Goal: Task Accomplishment & Management: Use online tool/utility

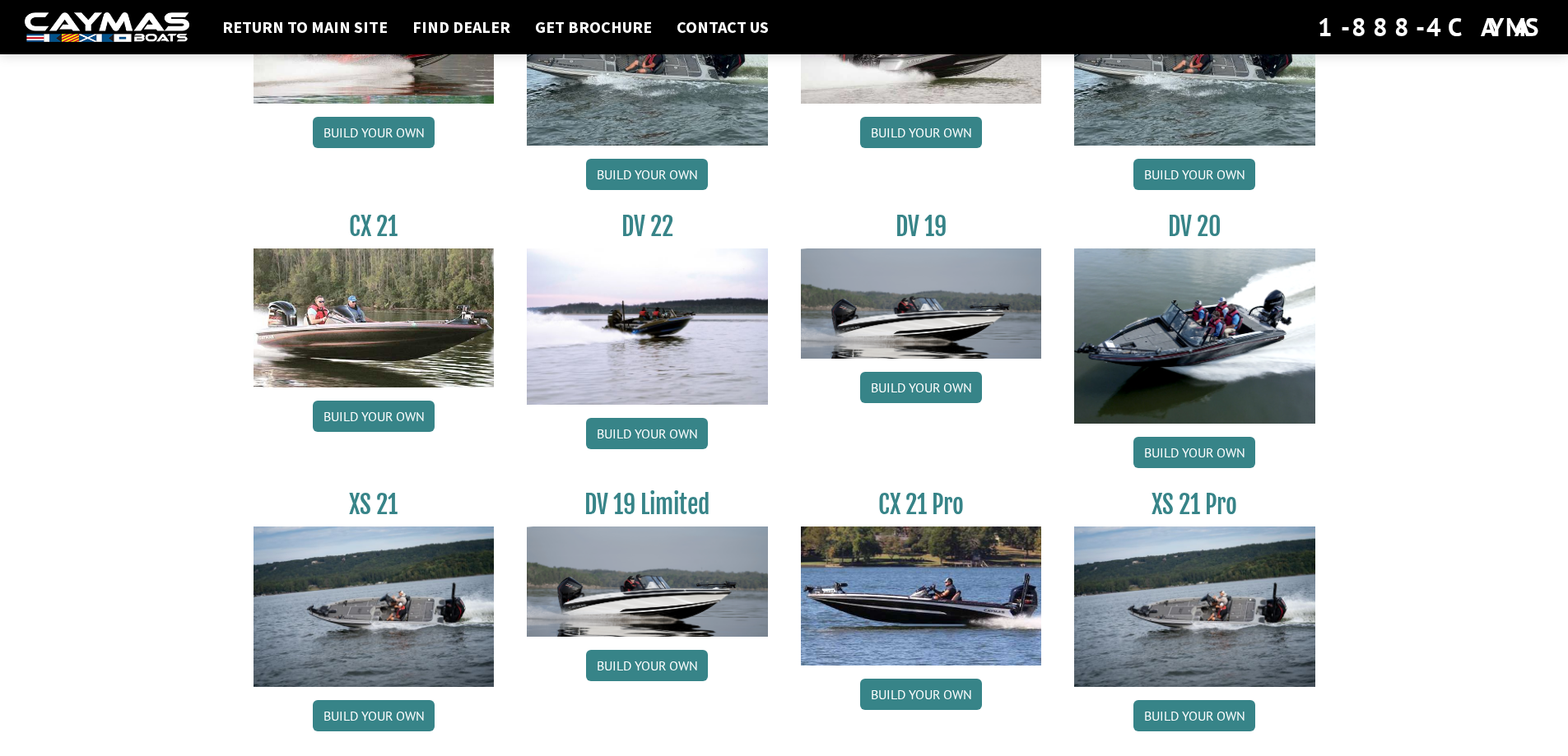
scroll to position [1860, 0]
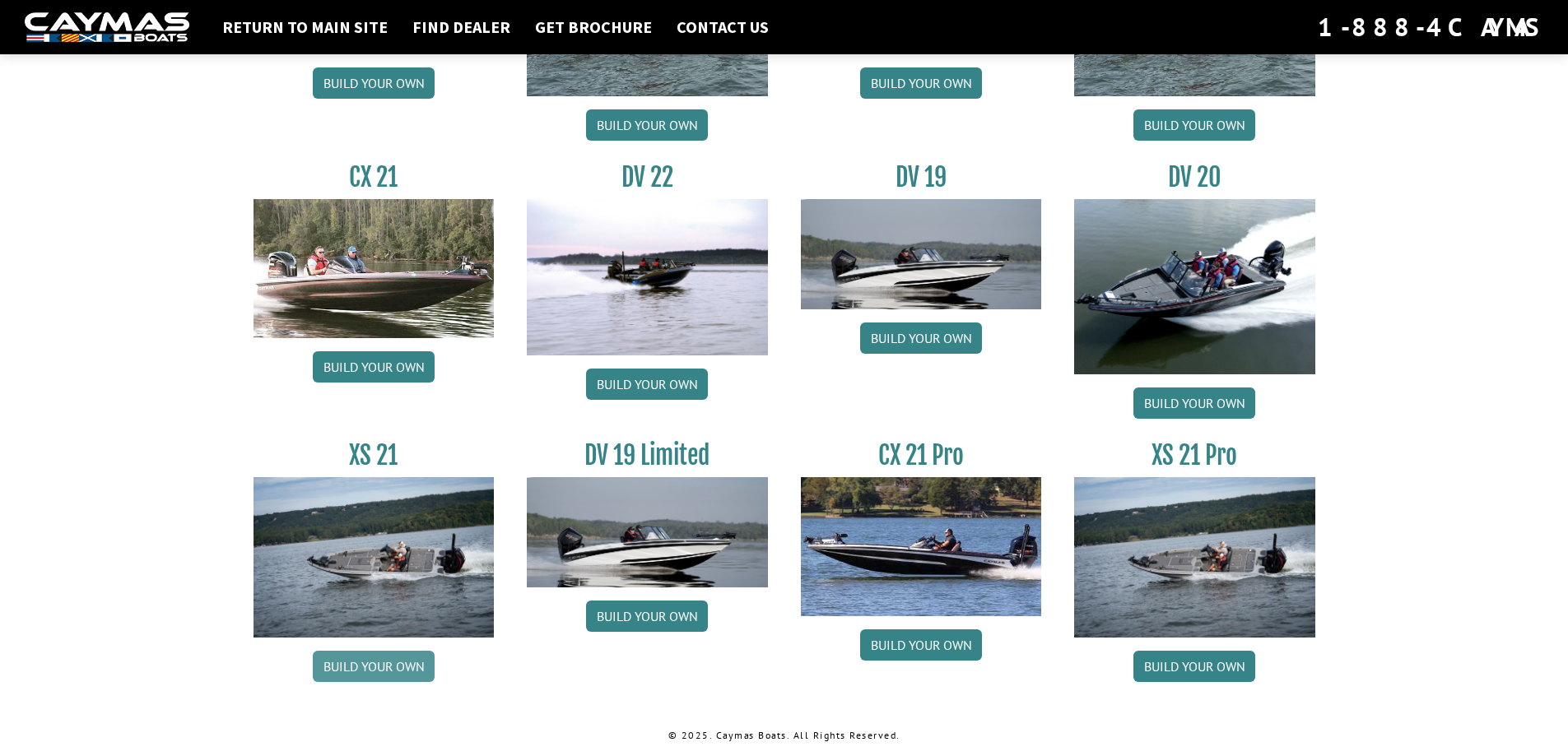
click at [352, 674] on link "Build your own" at bounding box center [374, 666] width 121 height 32
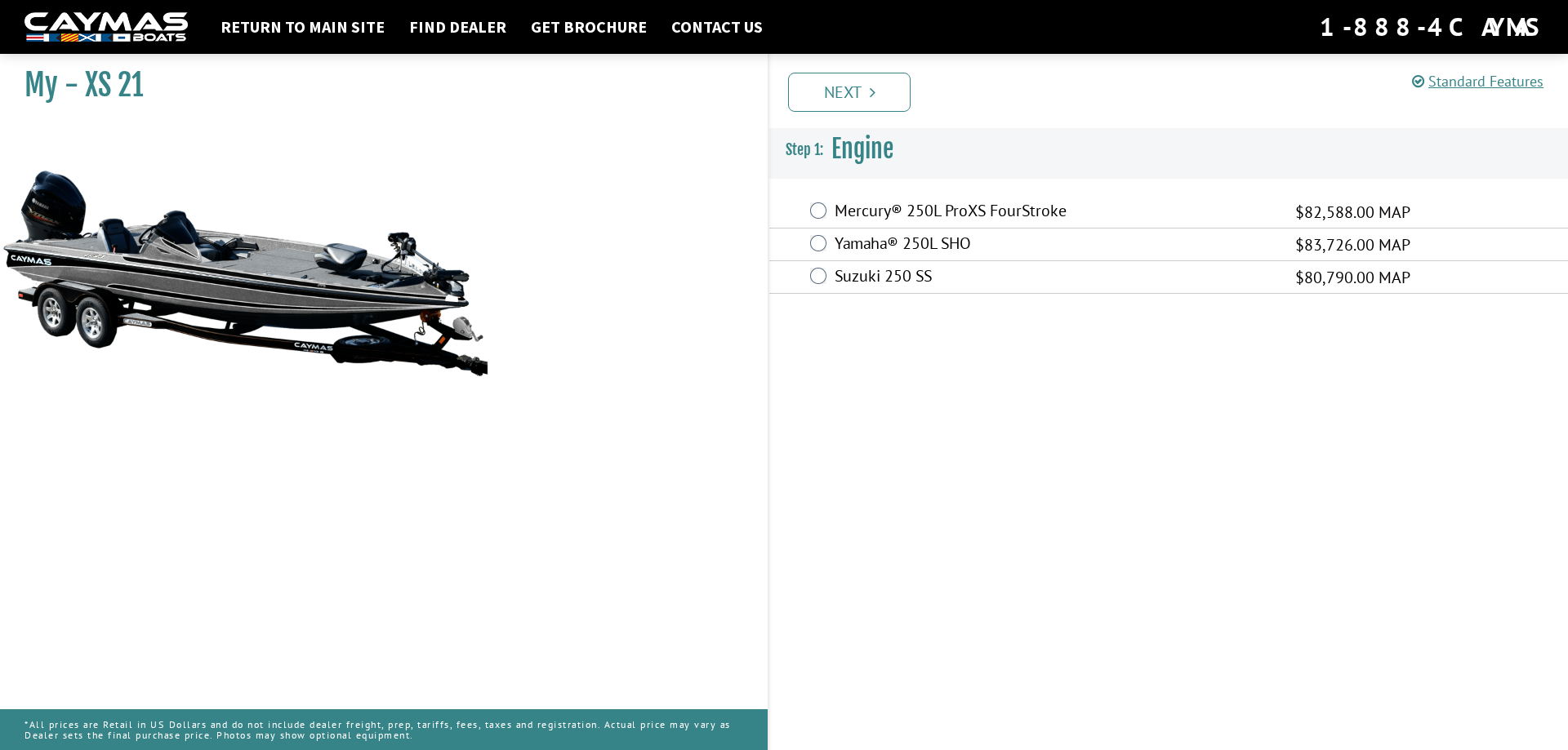
click at [818, 249] on div "Yamaha® 250L SHO $83,726.00 MAP" at bounding box center [1168, 244] width 799 height 32
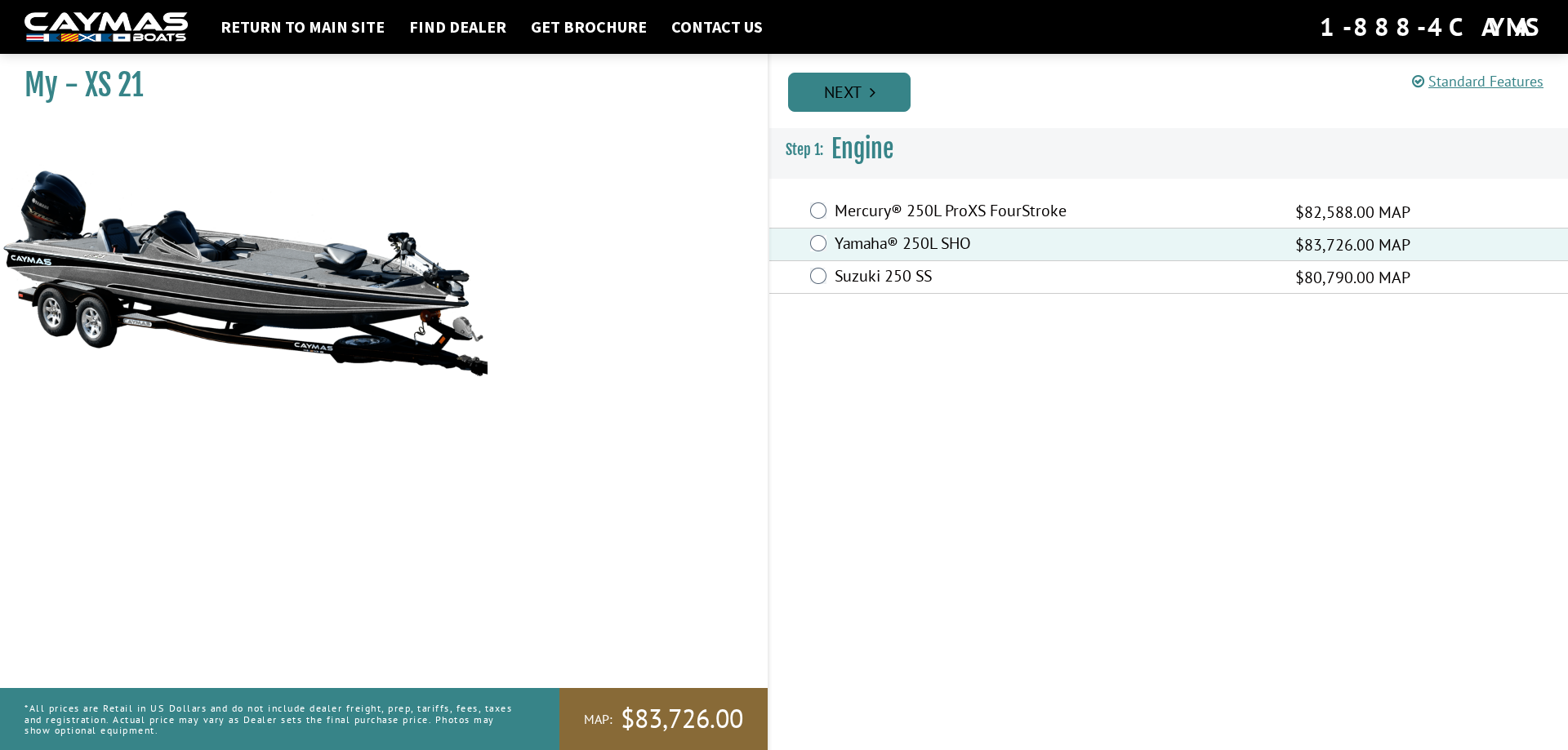
click at [856, 93] on link "Next" at bounding box center [850, 92] width 122 height 39
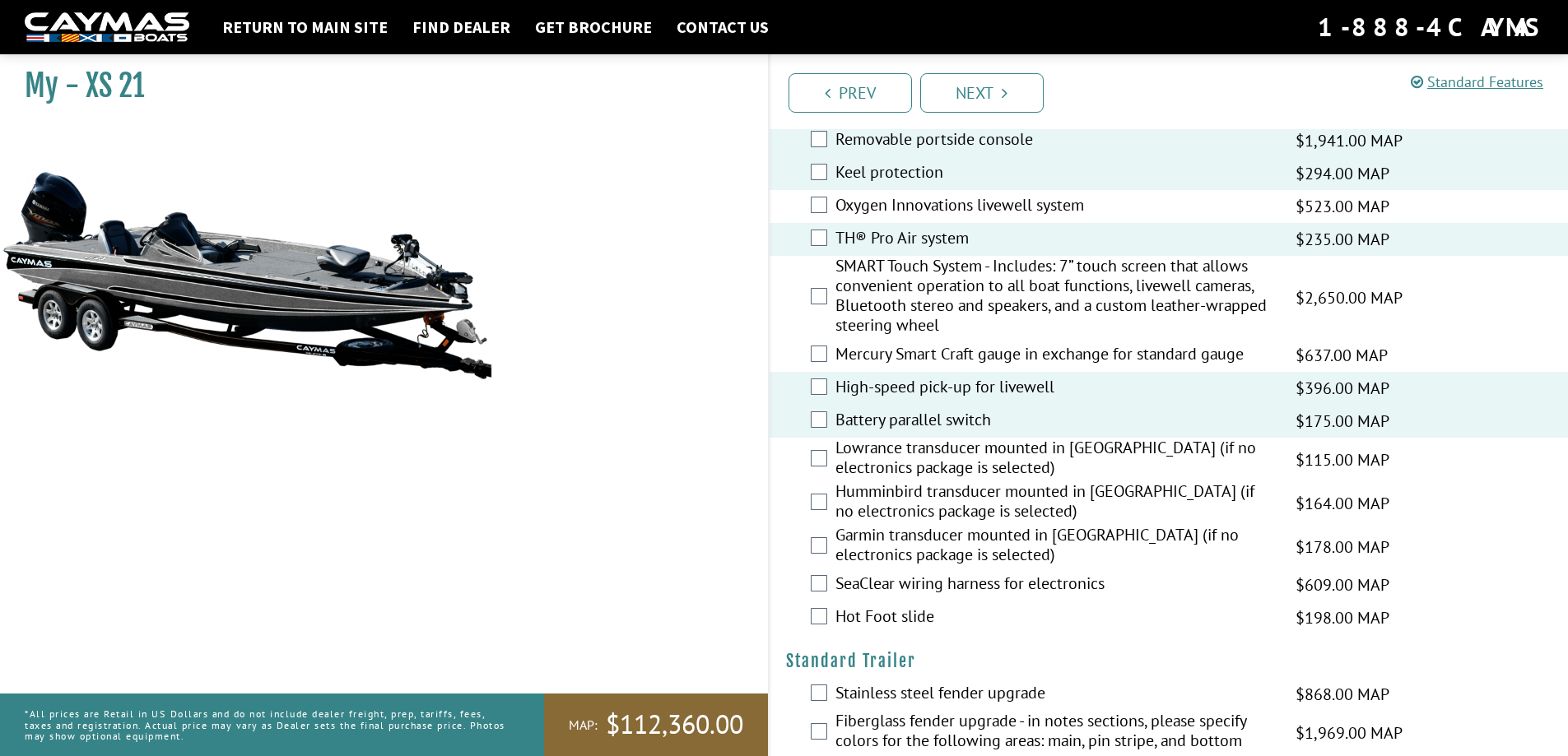
scroll to position [1893, 0]
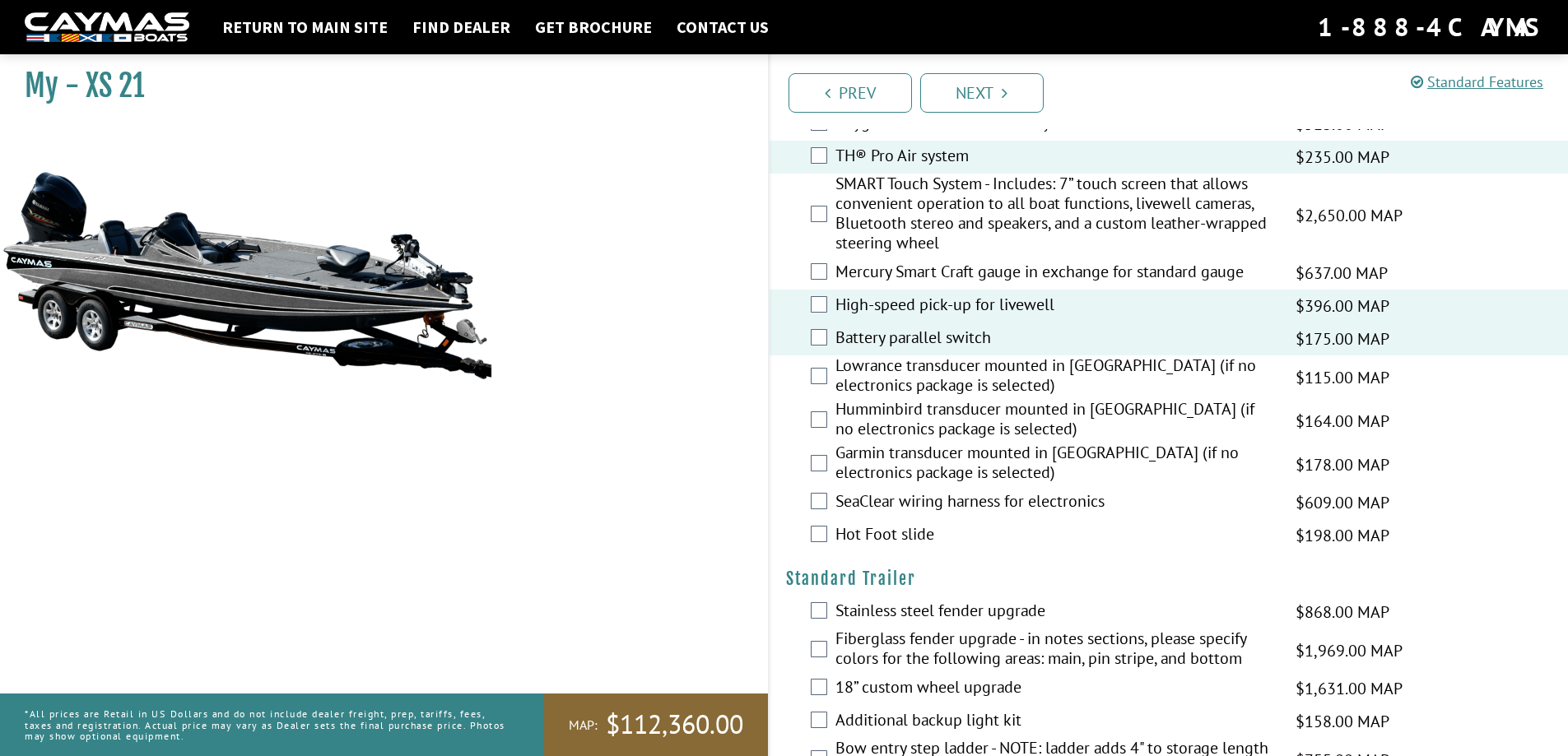
click at [839, 464] on label "Garmin transducer mounted in [GEOGRAPHIC_DATA] (if no electronics package is se…" at bounding box center [1056, 464] width 440 height 44
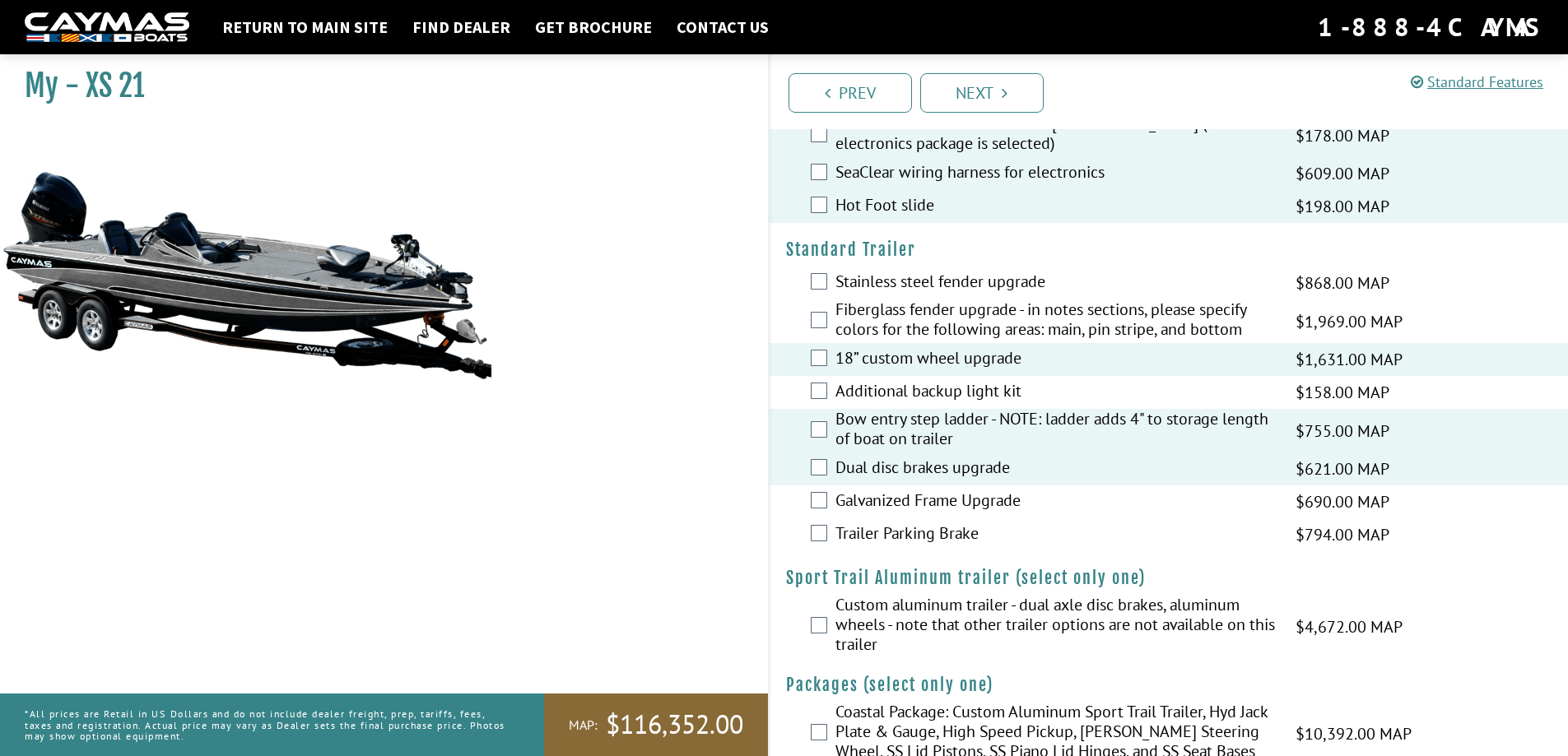
scroll to position [2262, 0]
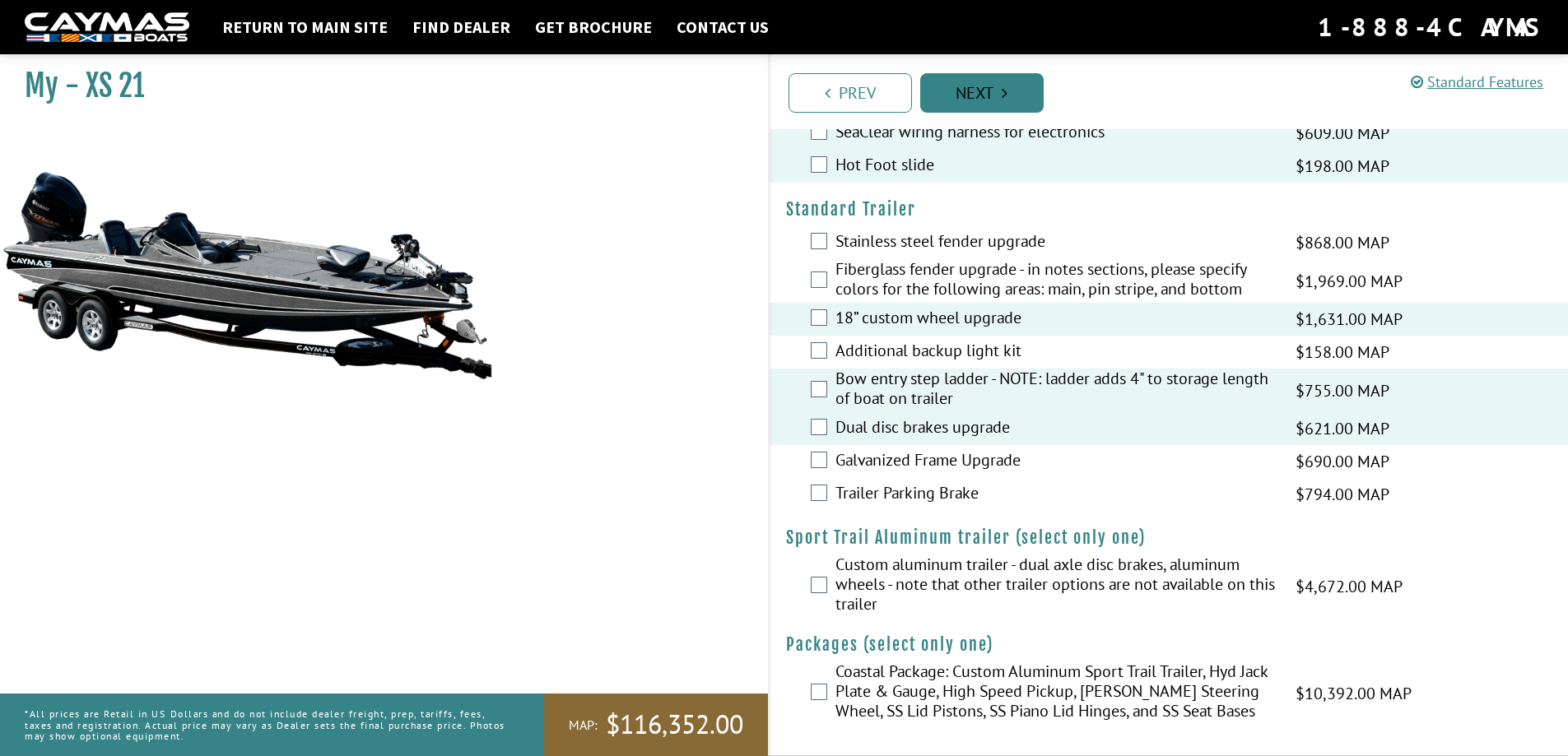
click at [981, 97] on link "Next" at bounding box center [982, 93] width 123 height 39
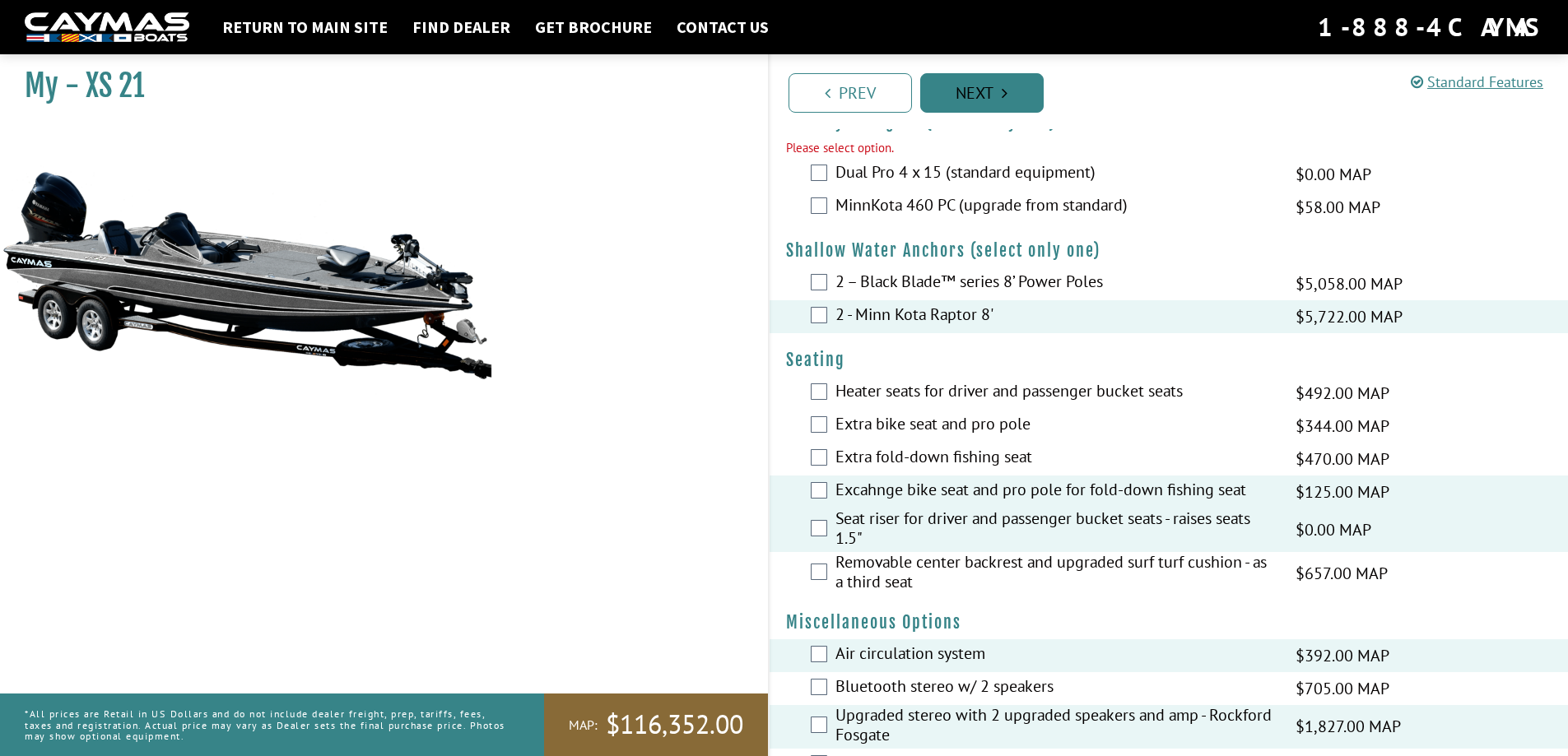
scroll to position [973, 0]
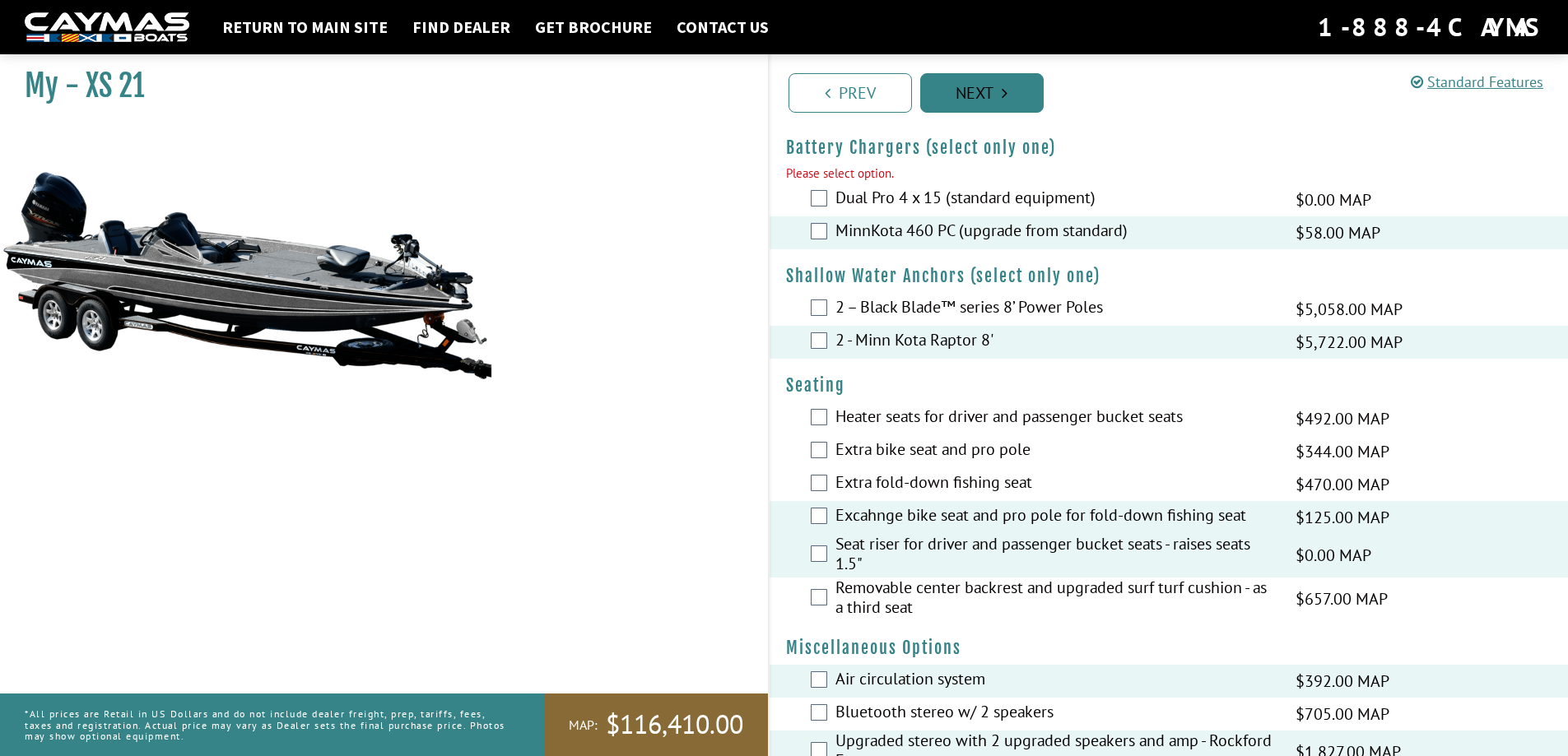
click at [994, 93] on link "Next" at bounding box center [982, 93] width 123 height 39
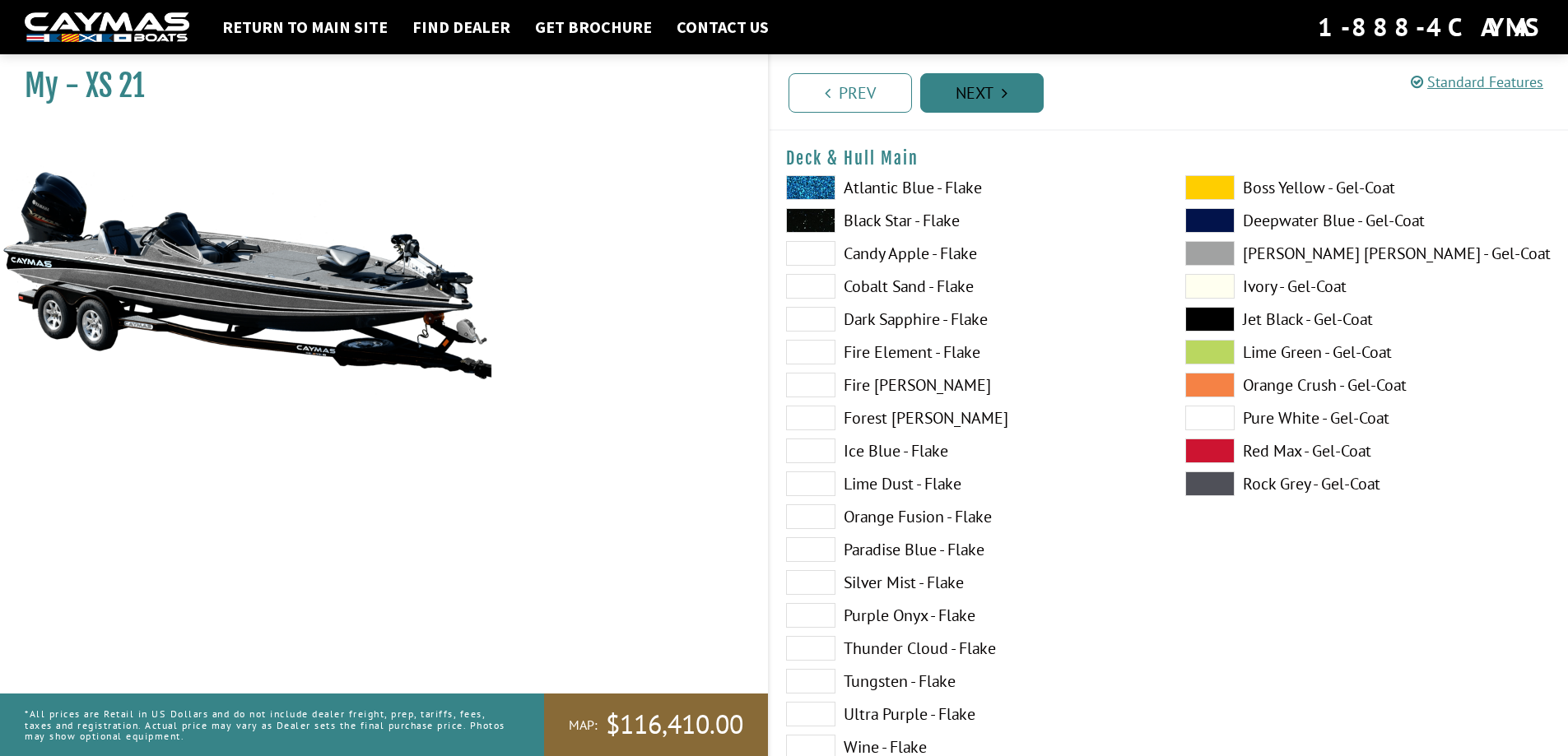
scroll to position [0, 0]
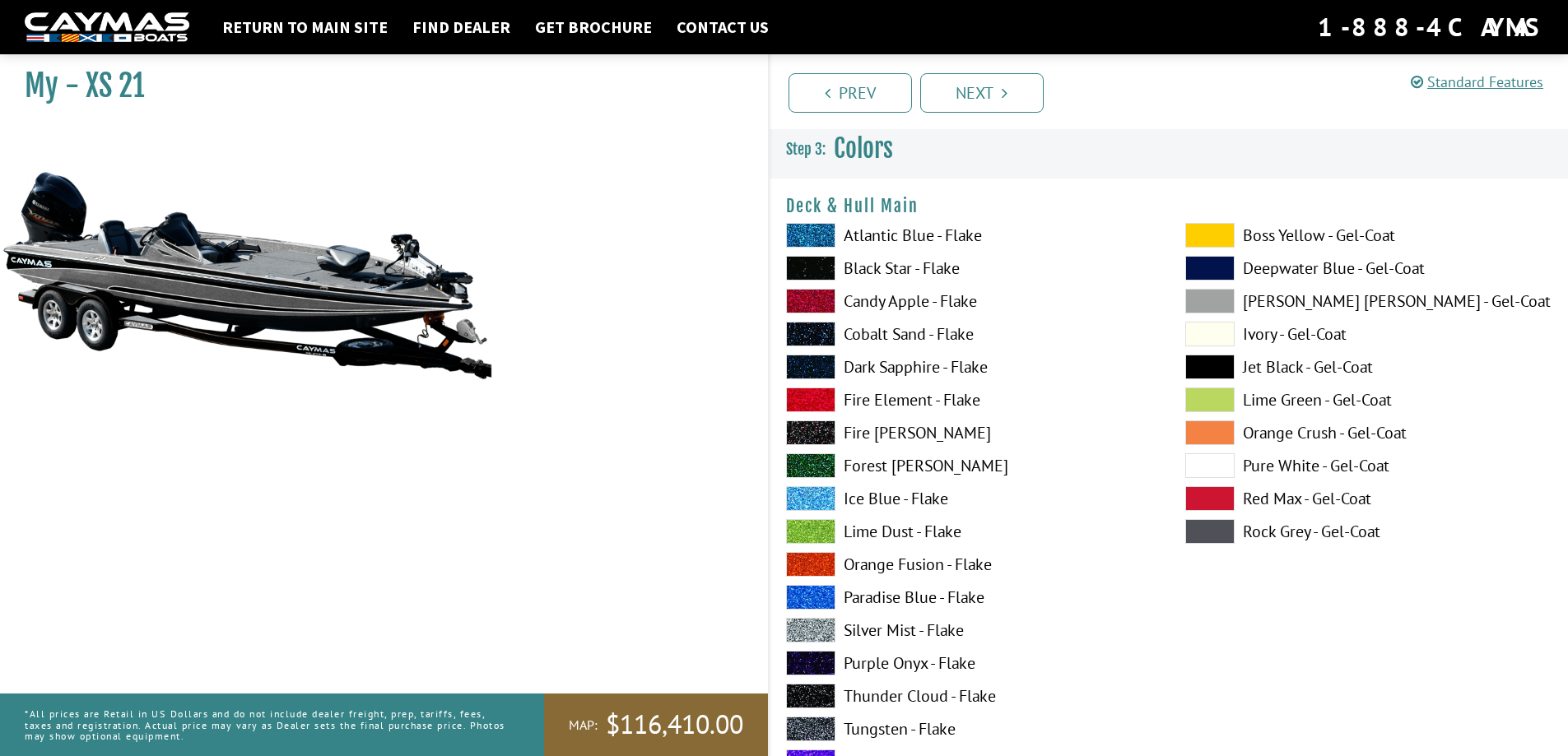
click at [809, 634] on span at bounding box center [811, 630] width 50 height 25
click at [817, 302] on span at bounding box center [811, 301] width 50 height 25
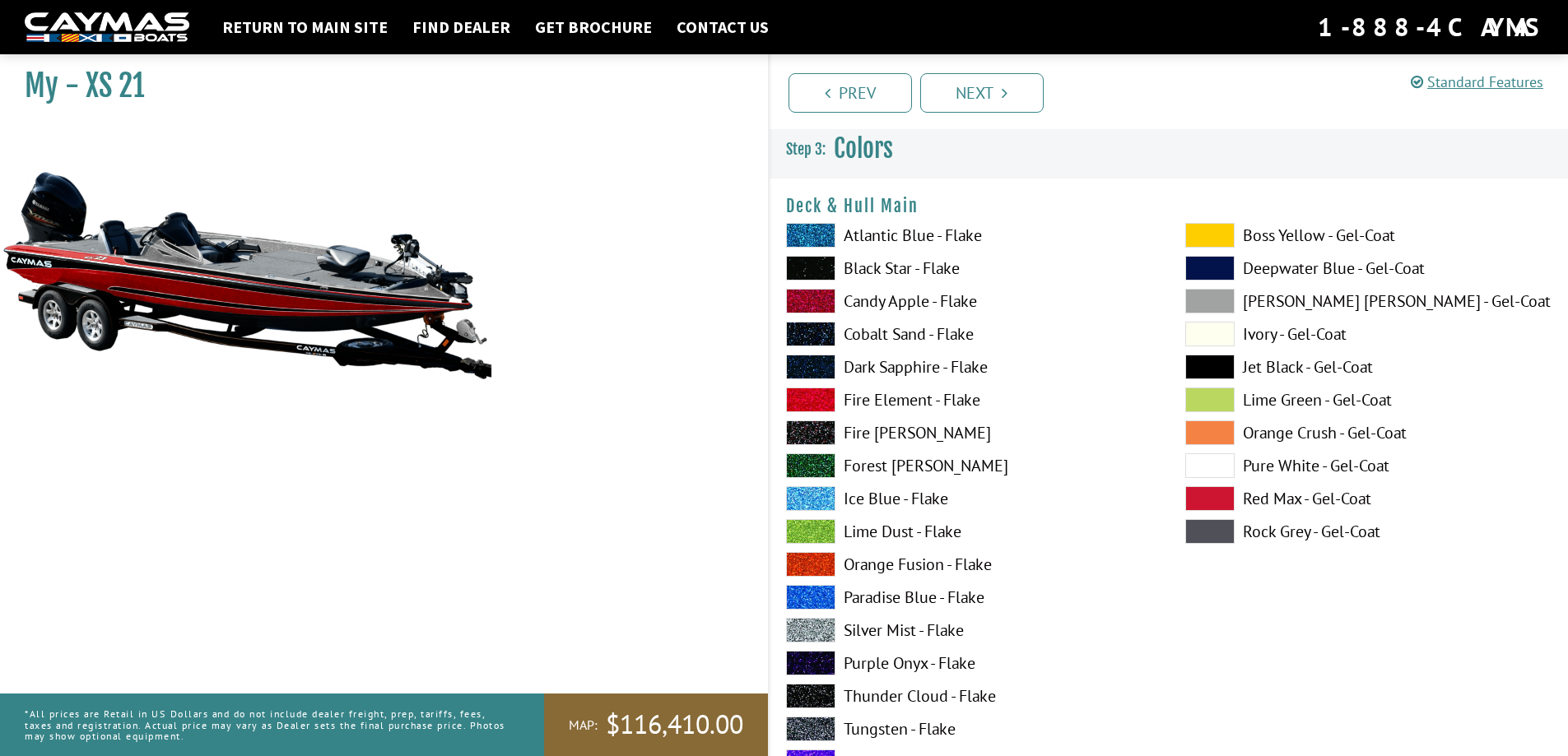
click at [820, 730] on span at bounding box center [811, 729] width 50 height 25
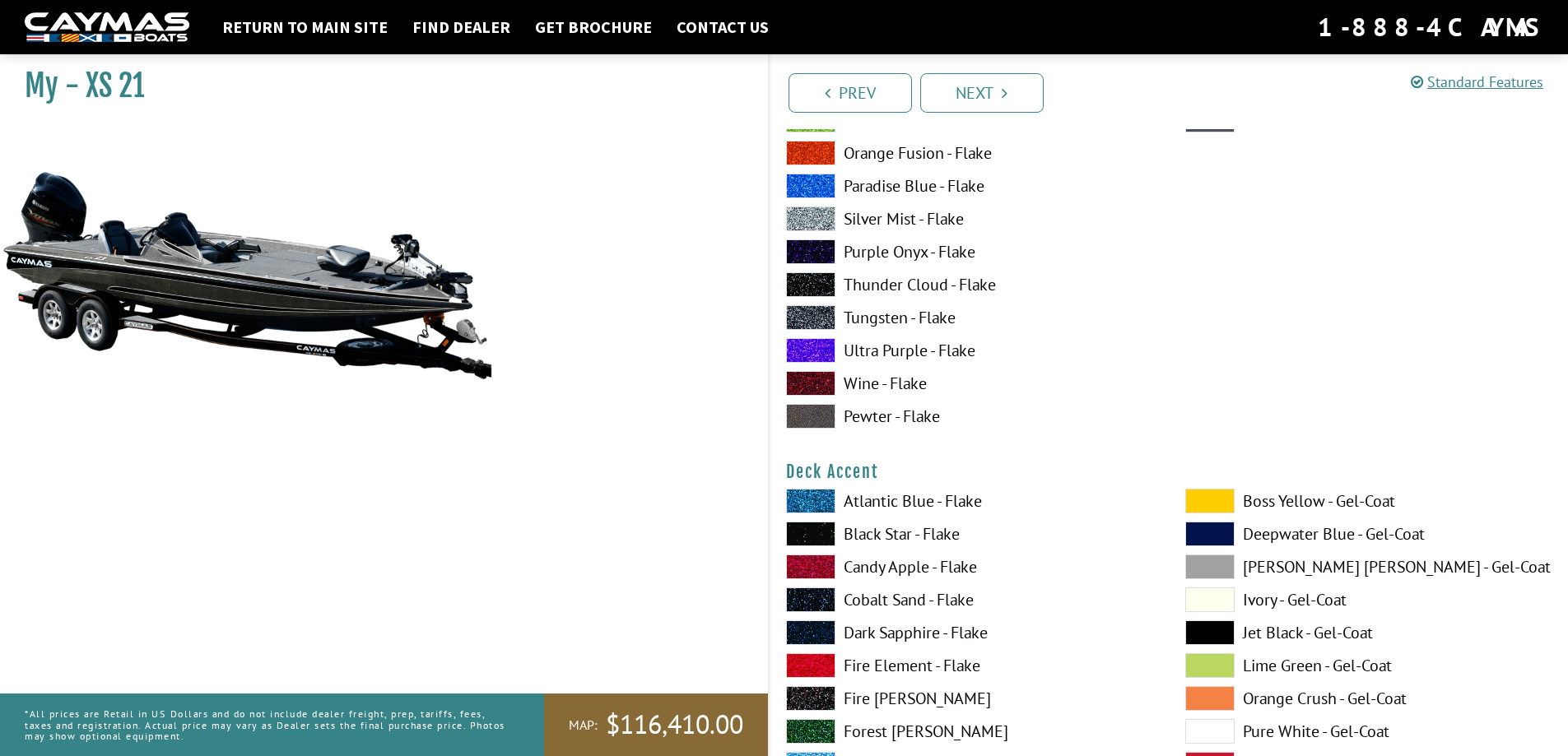
scroll to position [493, 0]
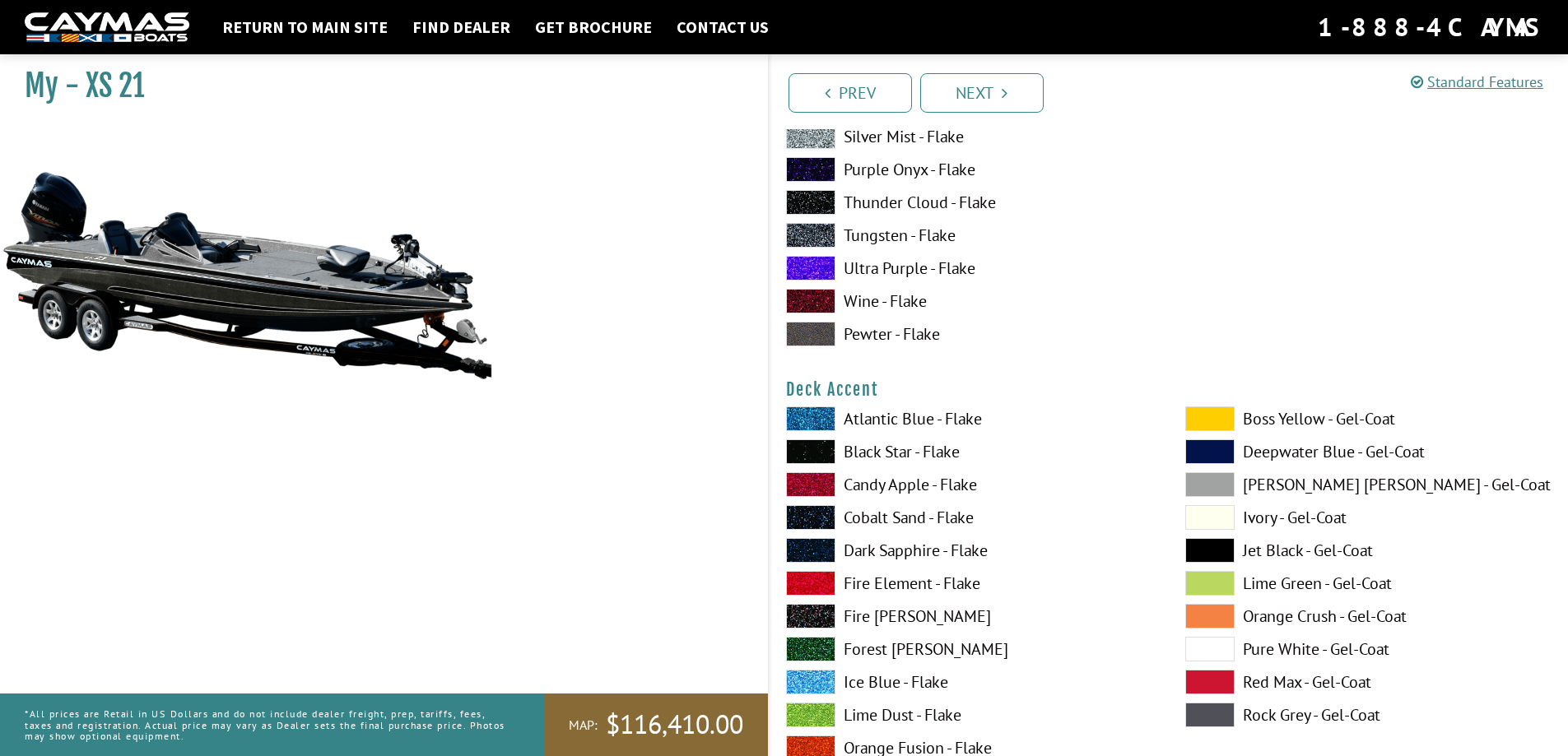
click at [824, 488] on span at bounding box center [811, 484] width 50 height 25
click at [1193, 487] on span at bounding box center [1210, 484] width 50 height 25
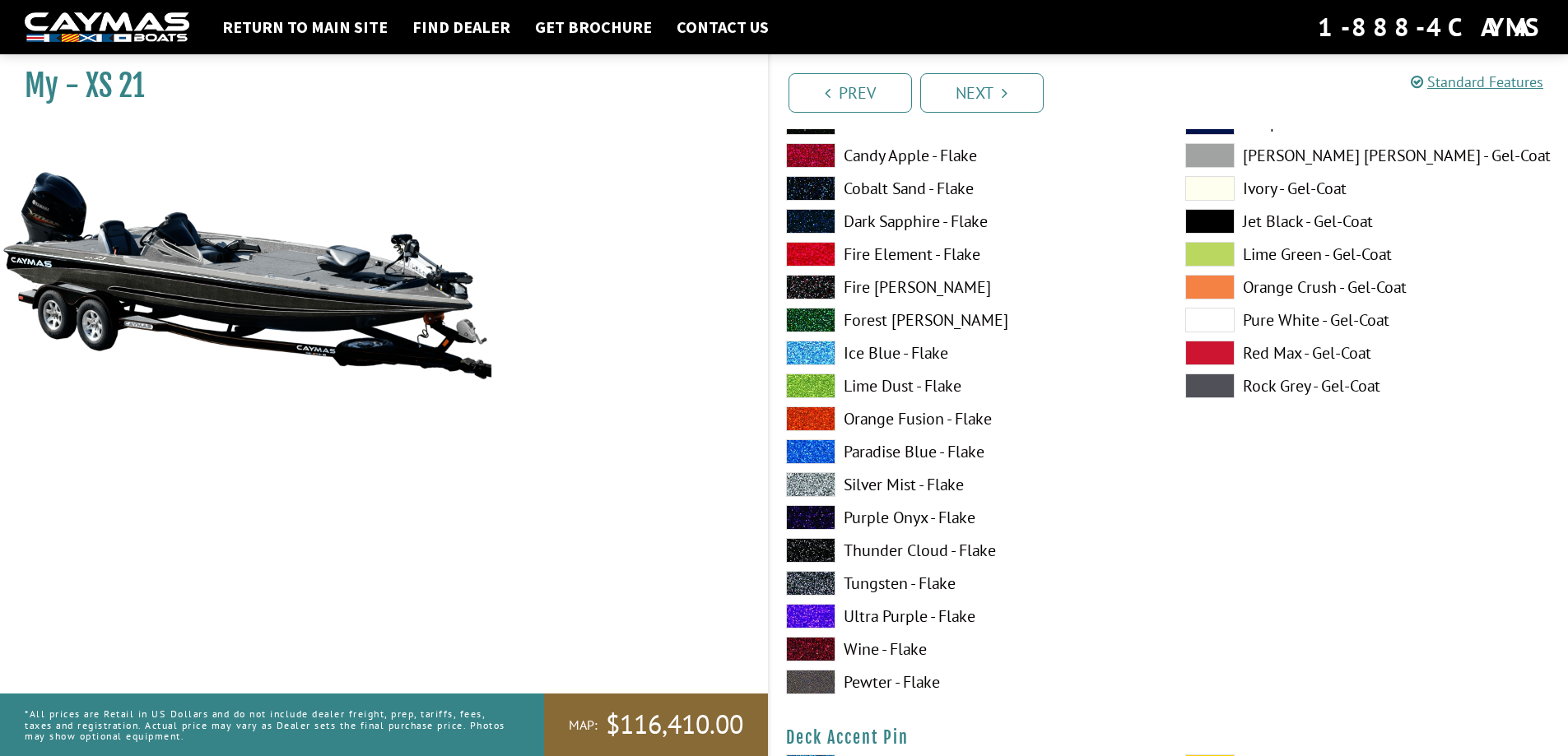
scroll to position [1152, 0]
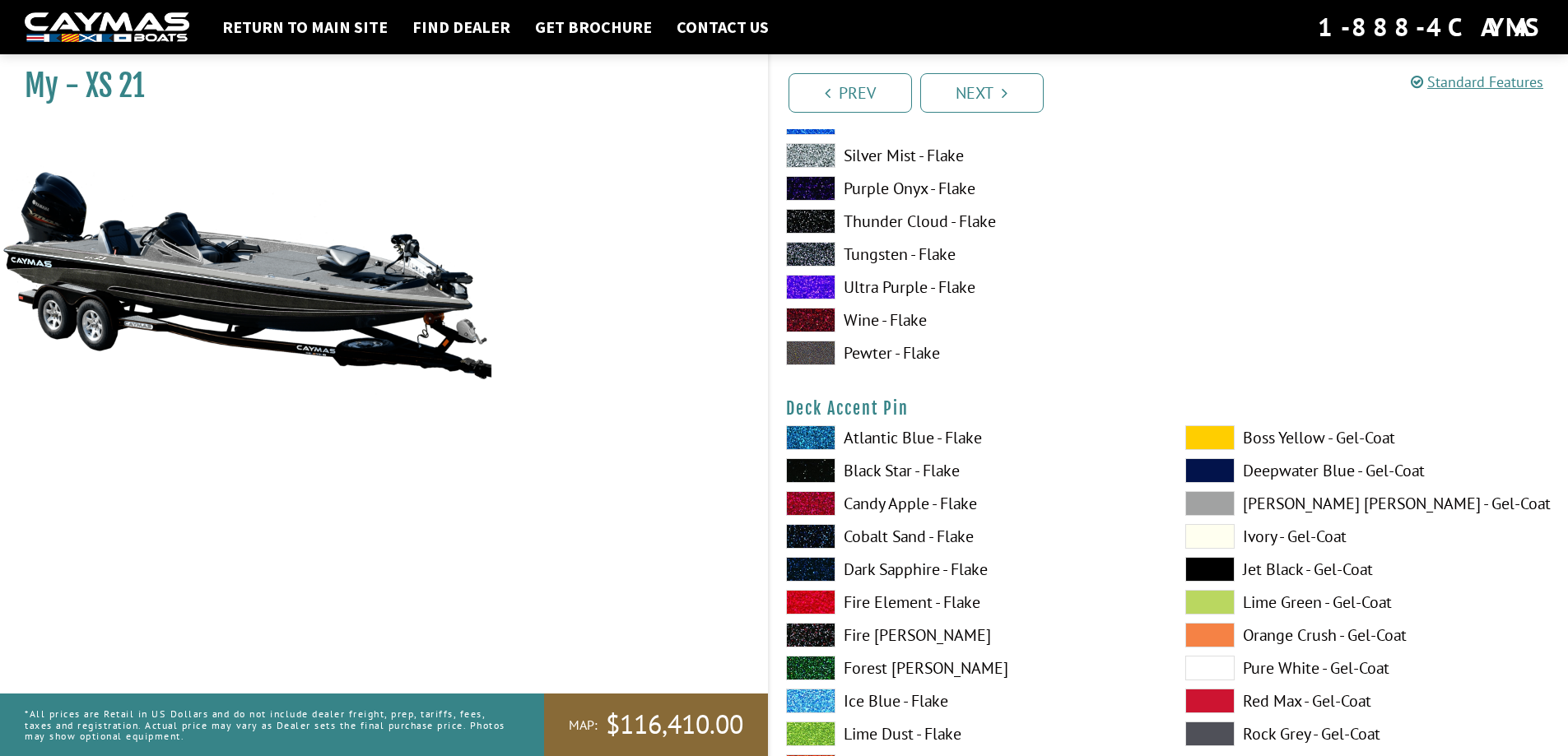
click at [823, 501] on span at bounding box center [811, 503] width 50 height 25
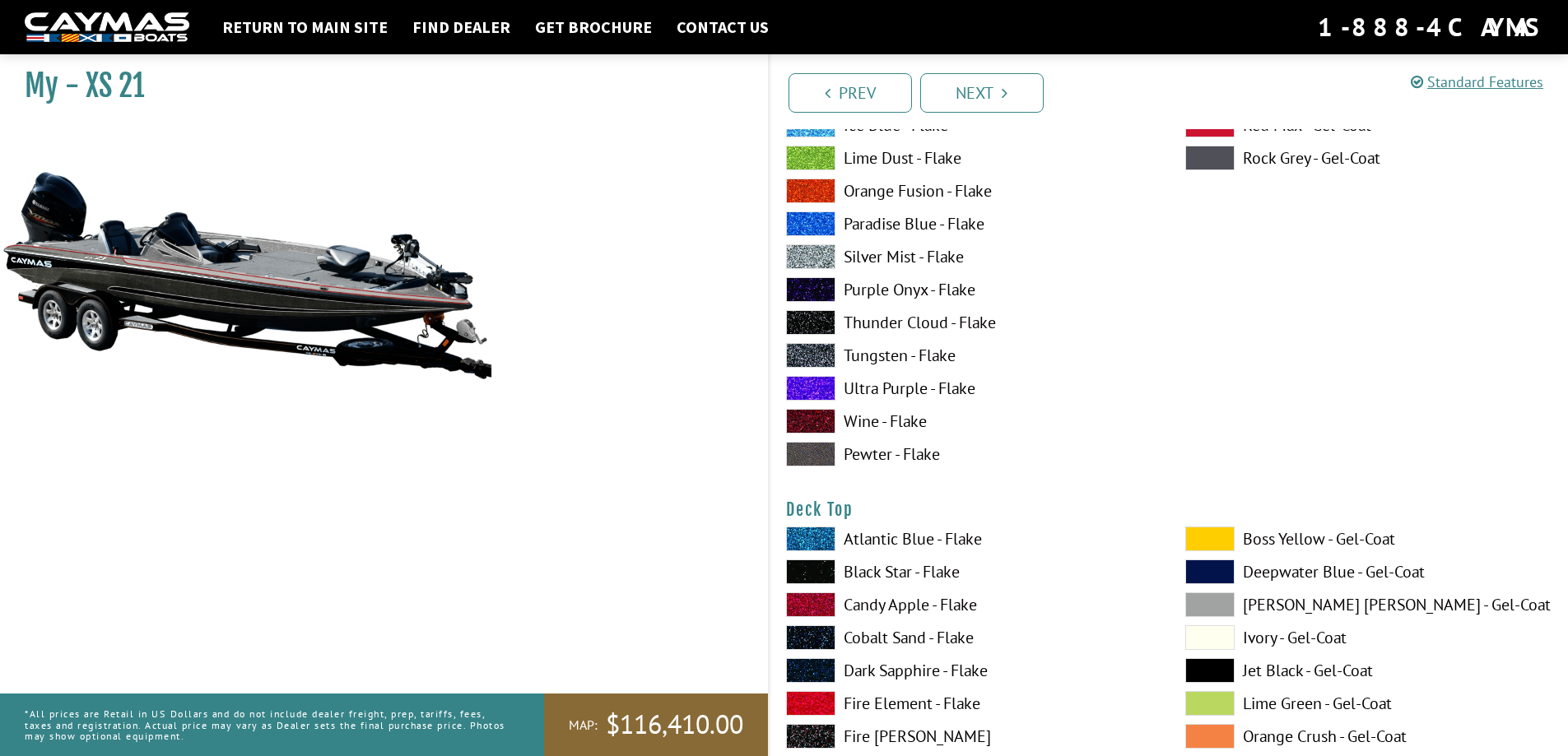
scroll to position [1893, 0]
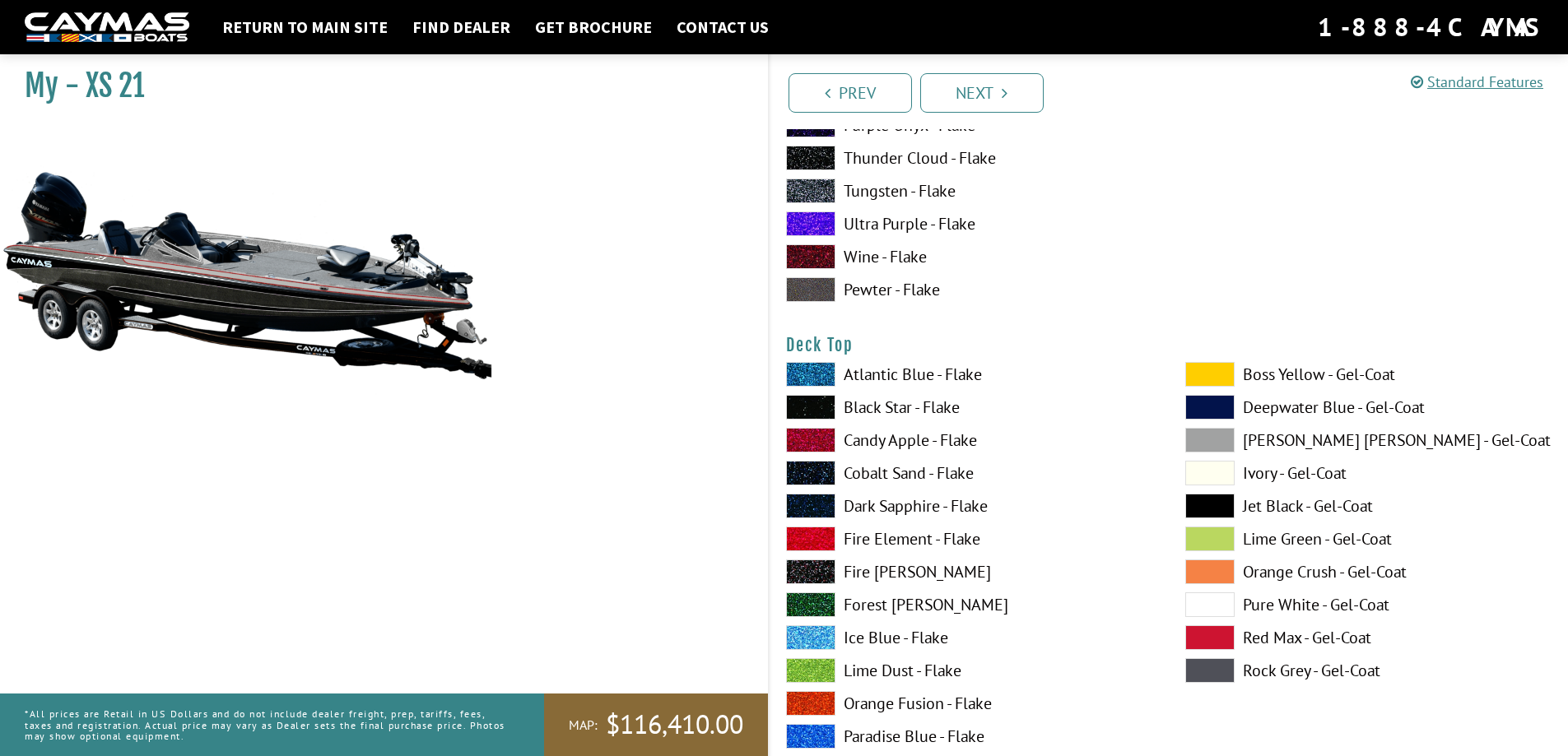
click at [811, 442] on span at bounding box center [811, 440] width 50 height 25
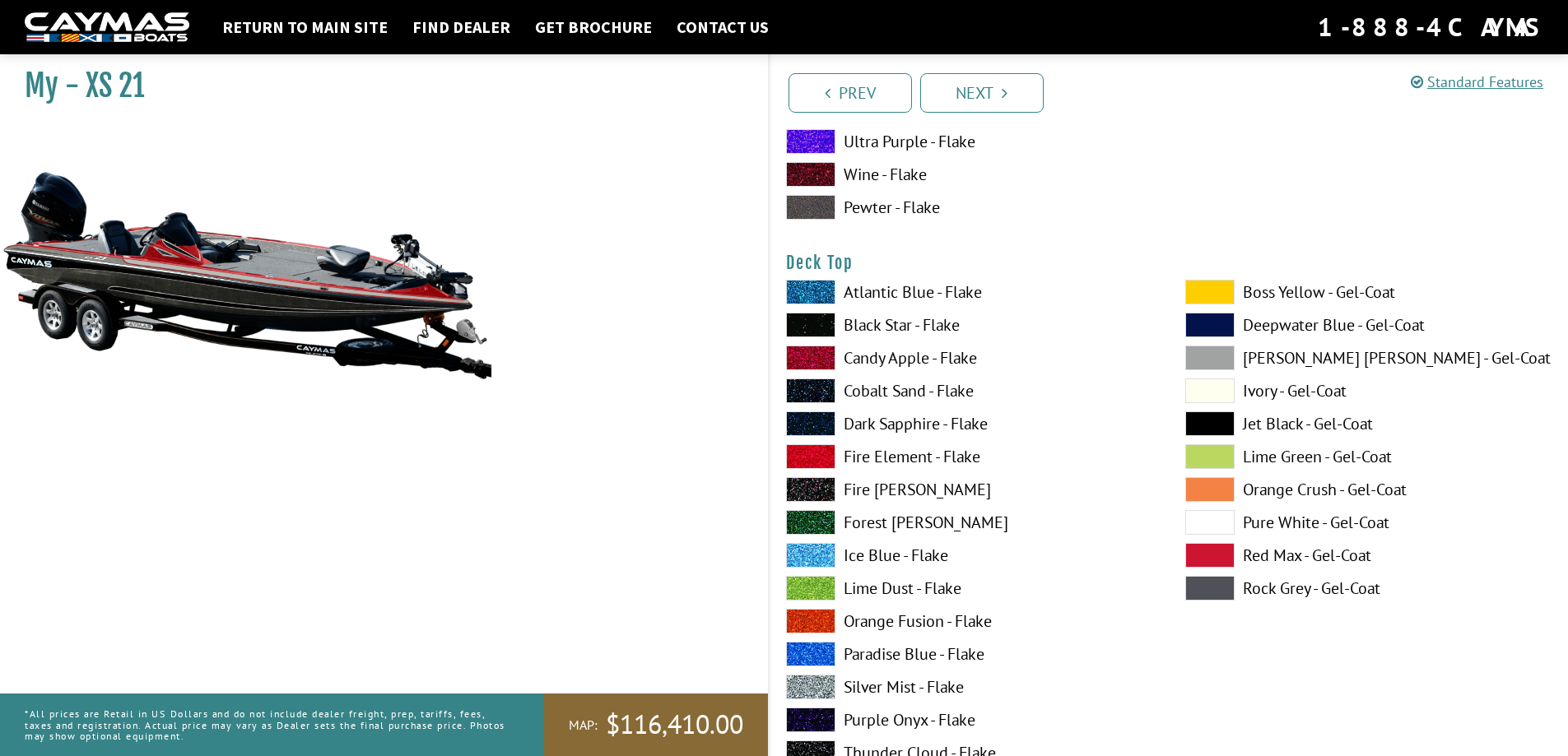
scroll to position [2058, 0]
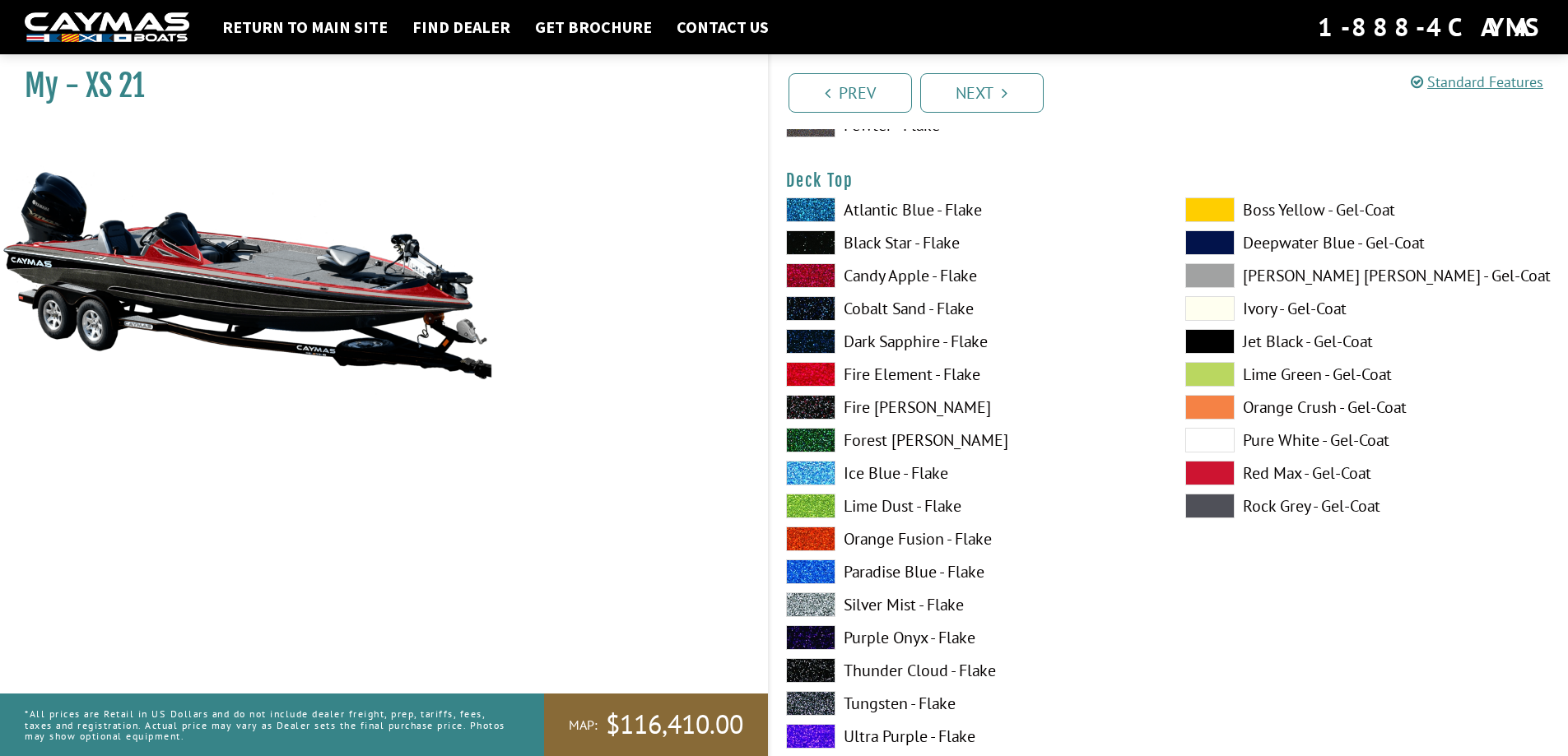
click at [804, 702] on span at bounding box center [811, 703] width 50 height 25
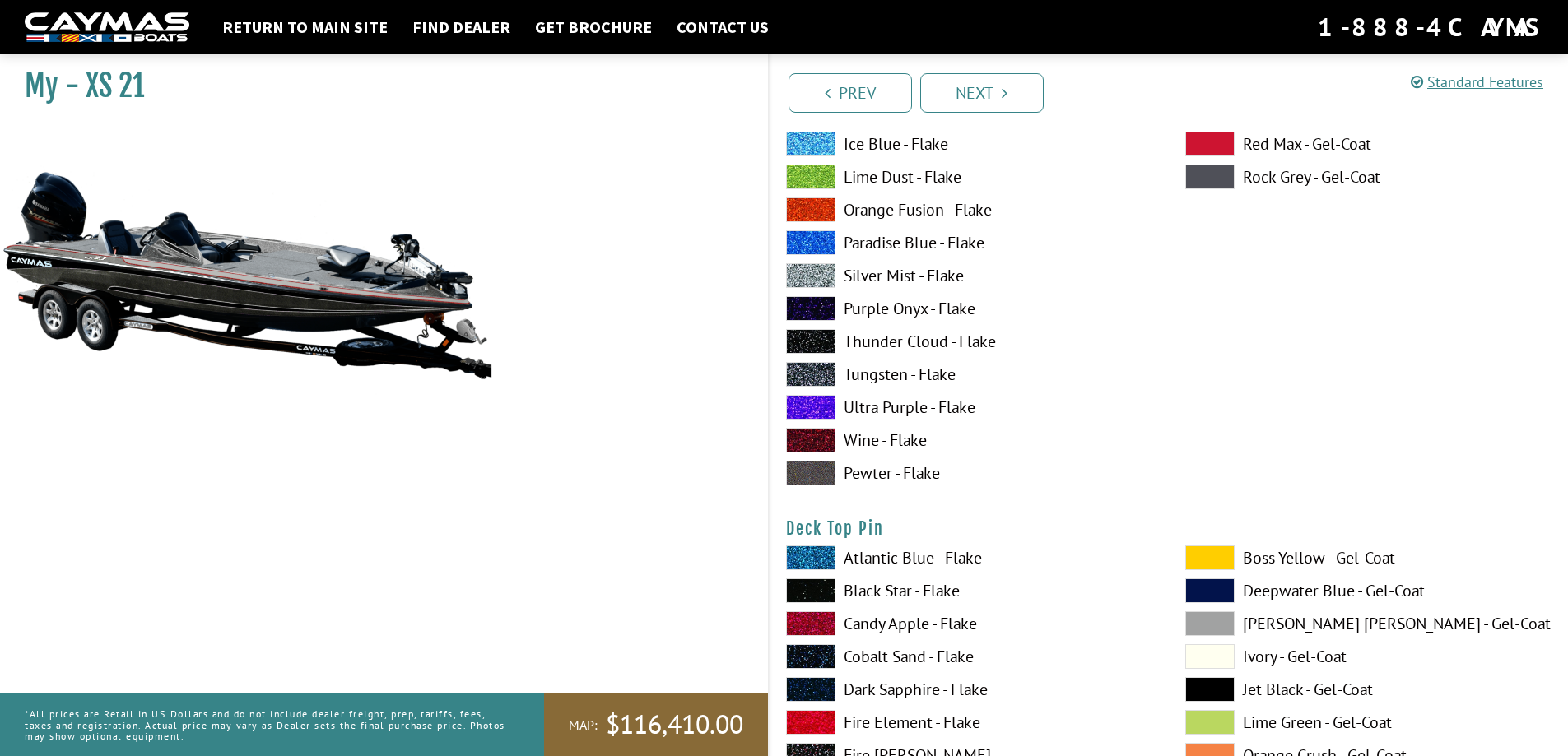
scroll to position [2633, 0]
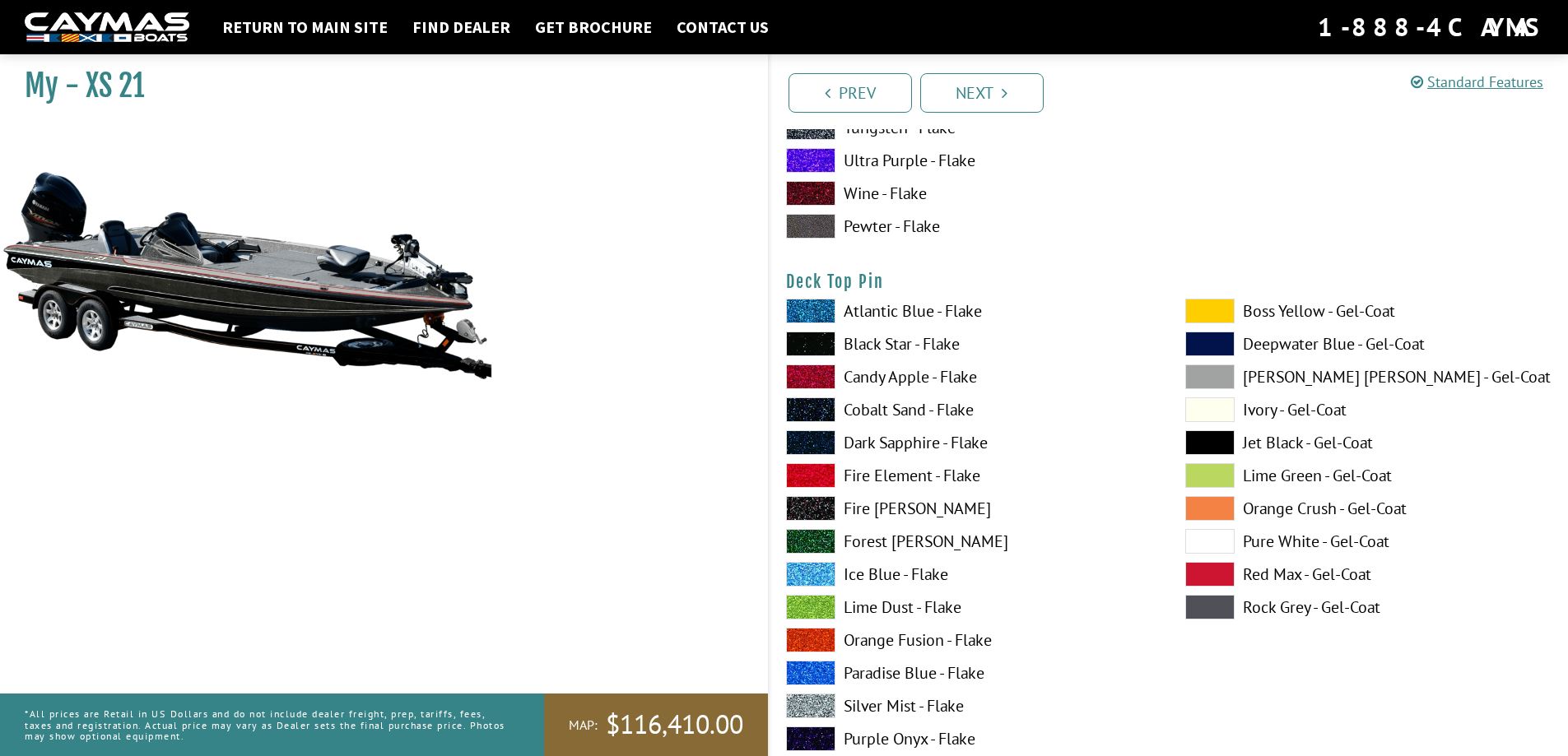
click at [805, 486] on span at bounding box center [811, 475] width 50 height 25
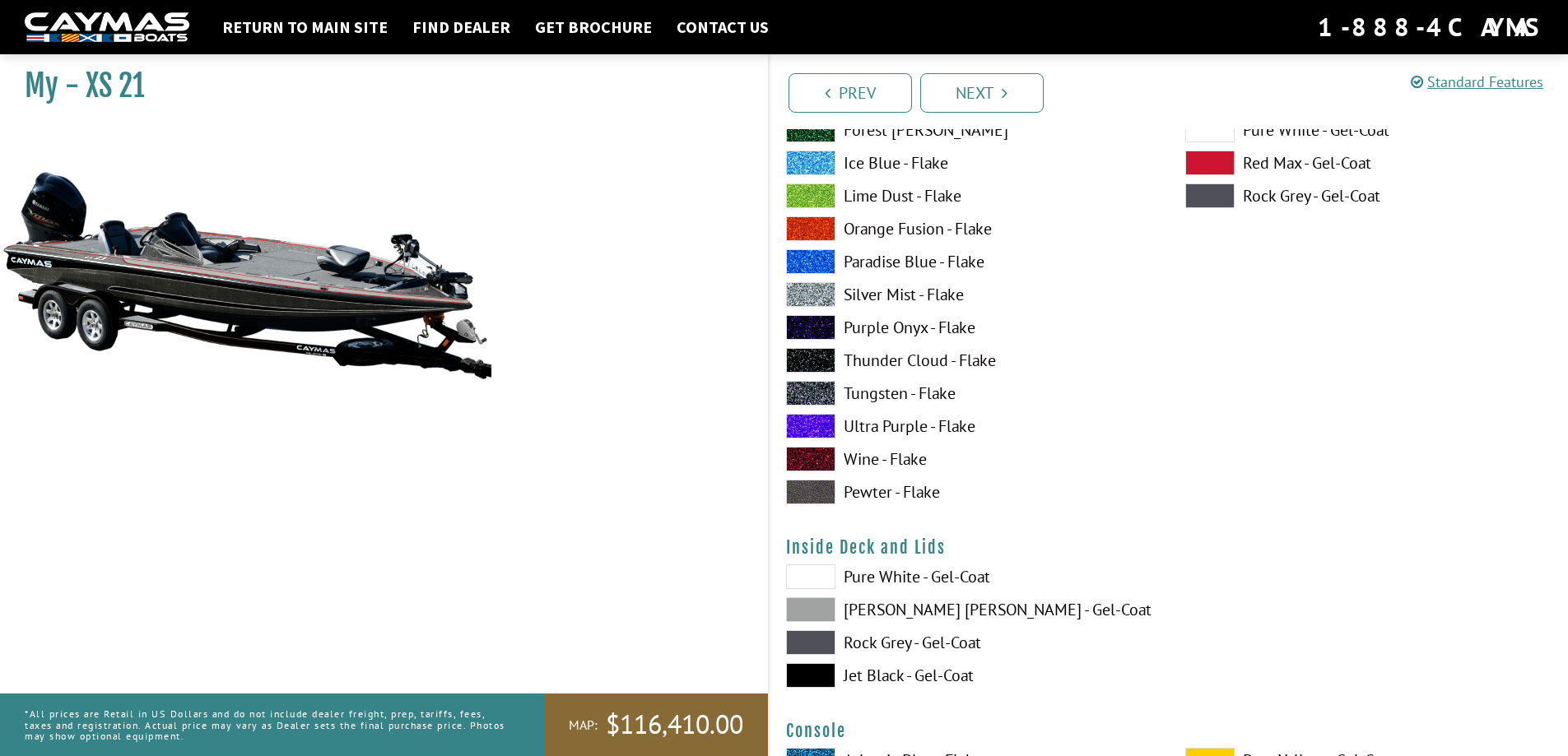
scroll to position [3210, 0]
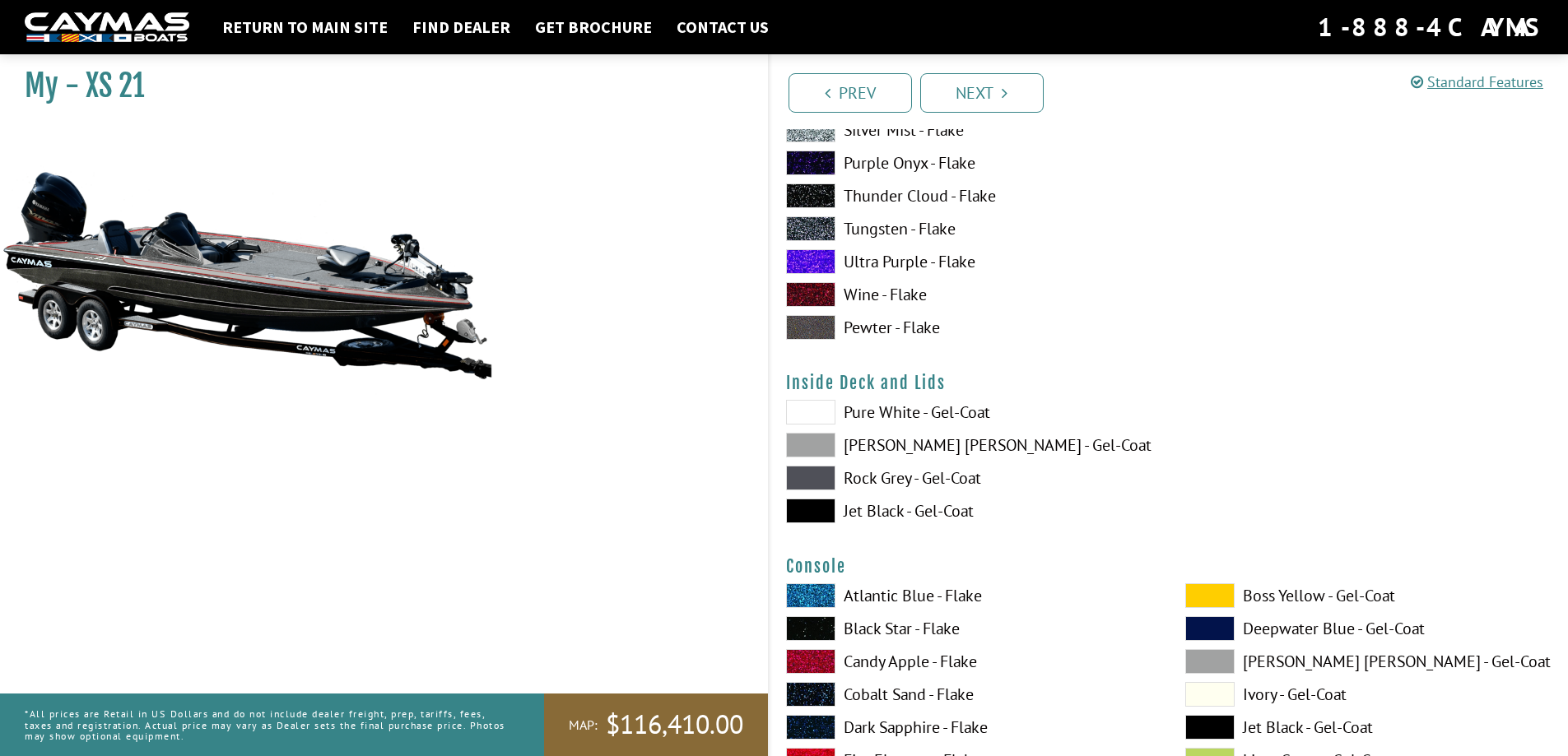
click at [812, 451] on span at bounding box center [811, 445] width 50 height 25
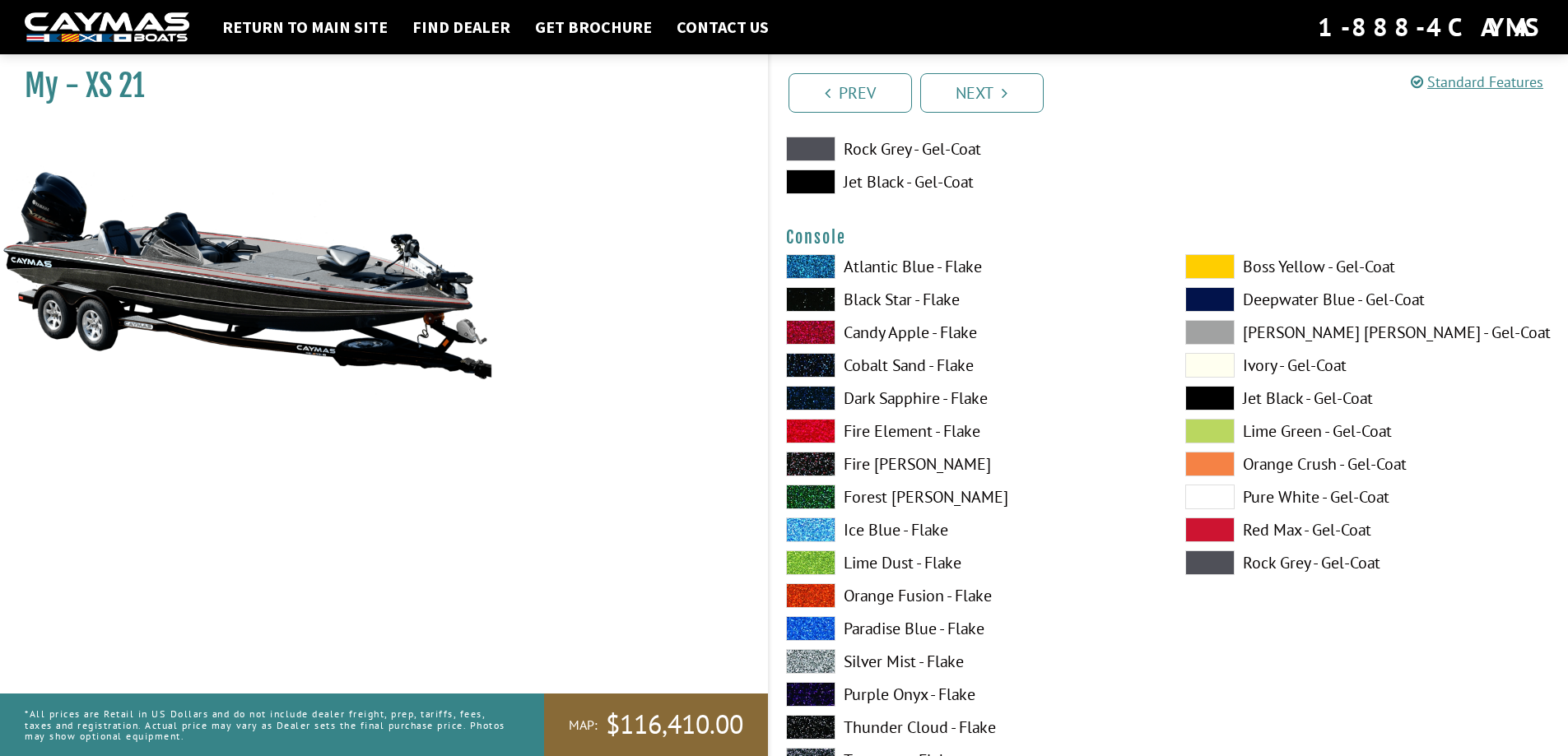
click at [815, 434] on span at bounding box center [811, 431] width 50 height 25
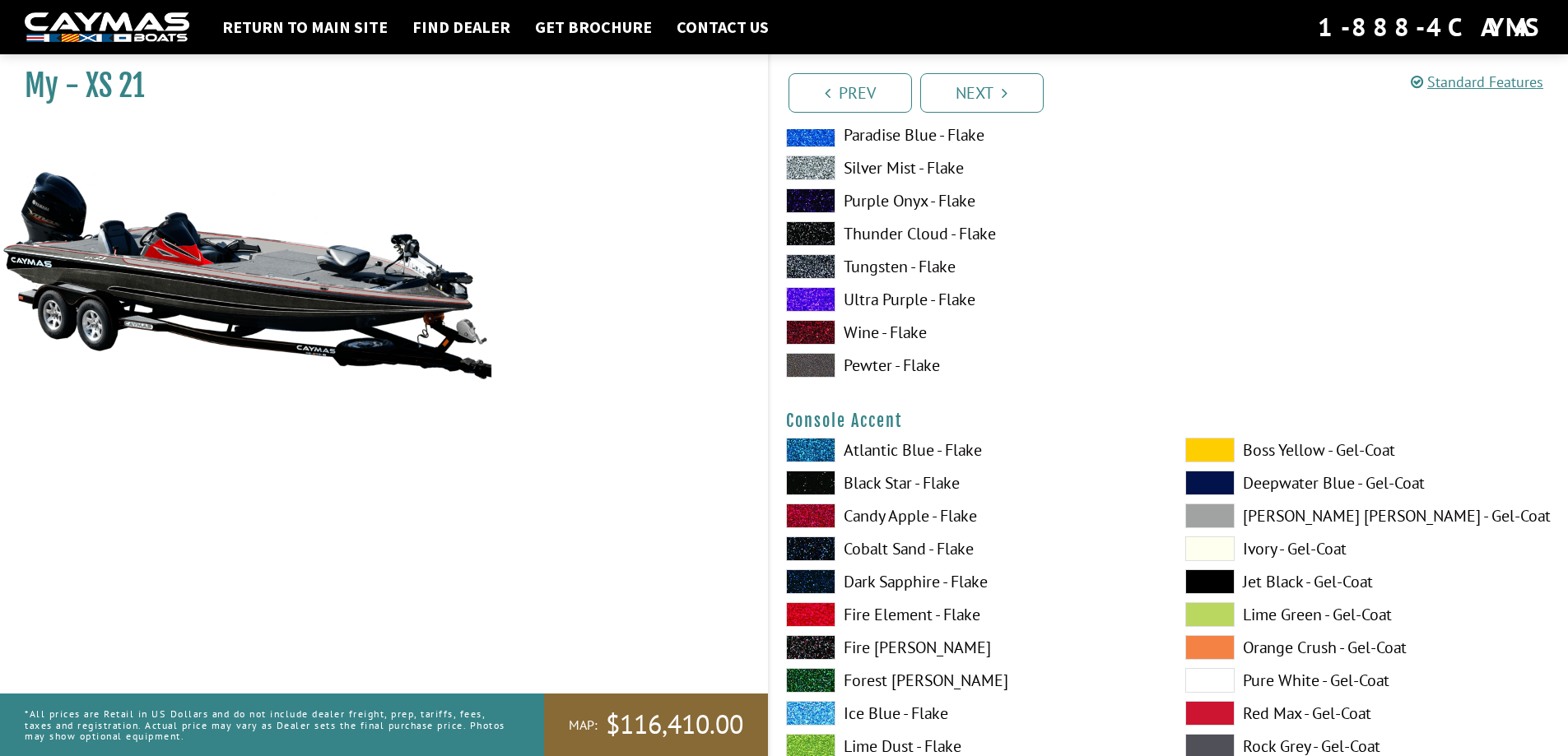
scroll to position [4114, 0]
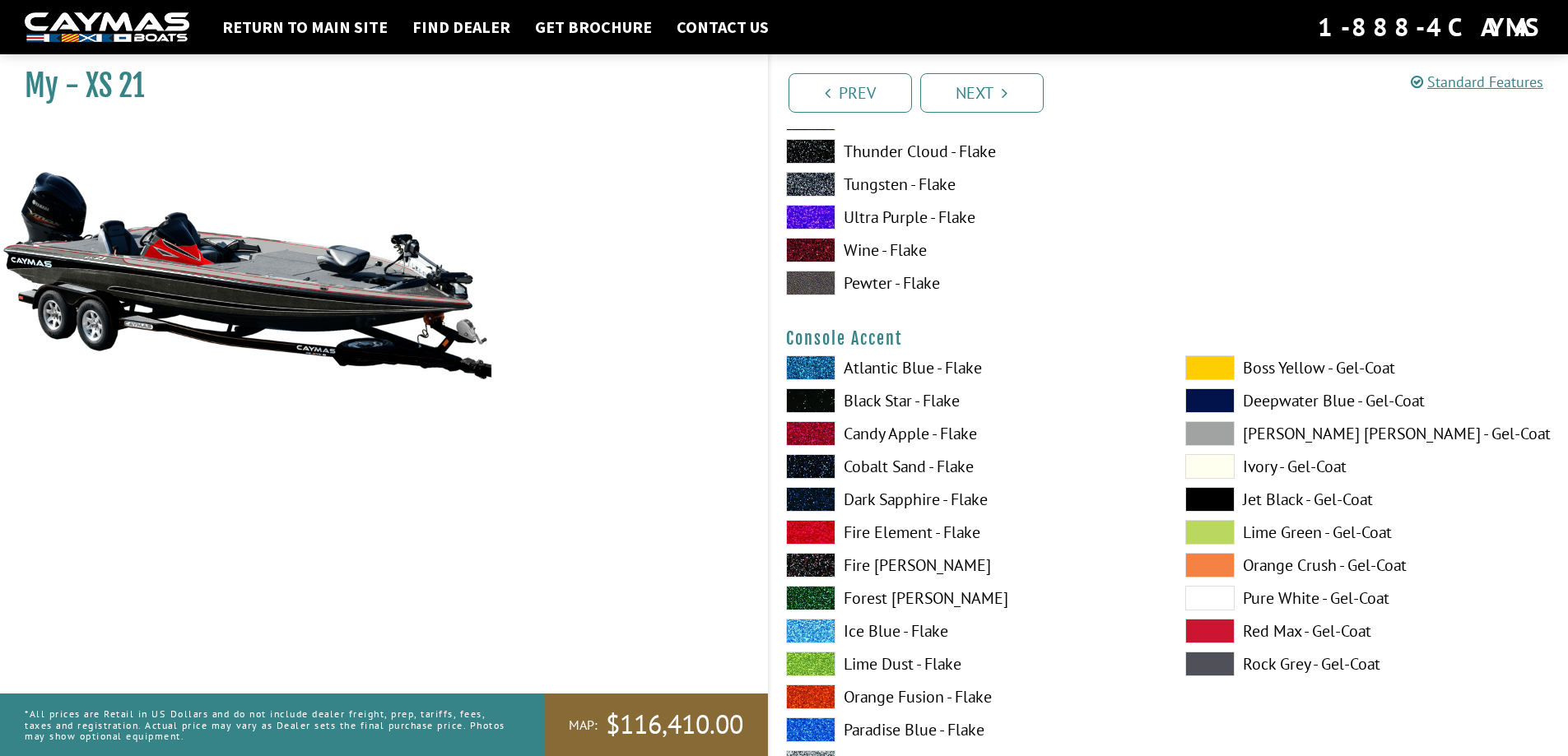
click at [1226, 434] on span at bounding box center [1210, 434] width 50 height 25
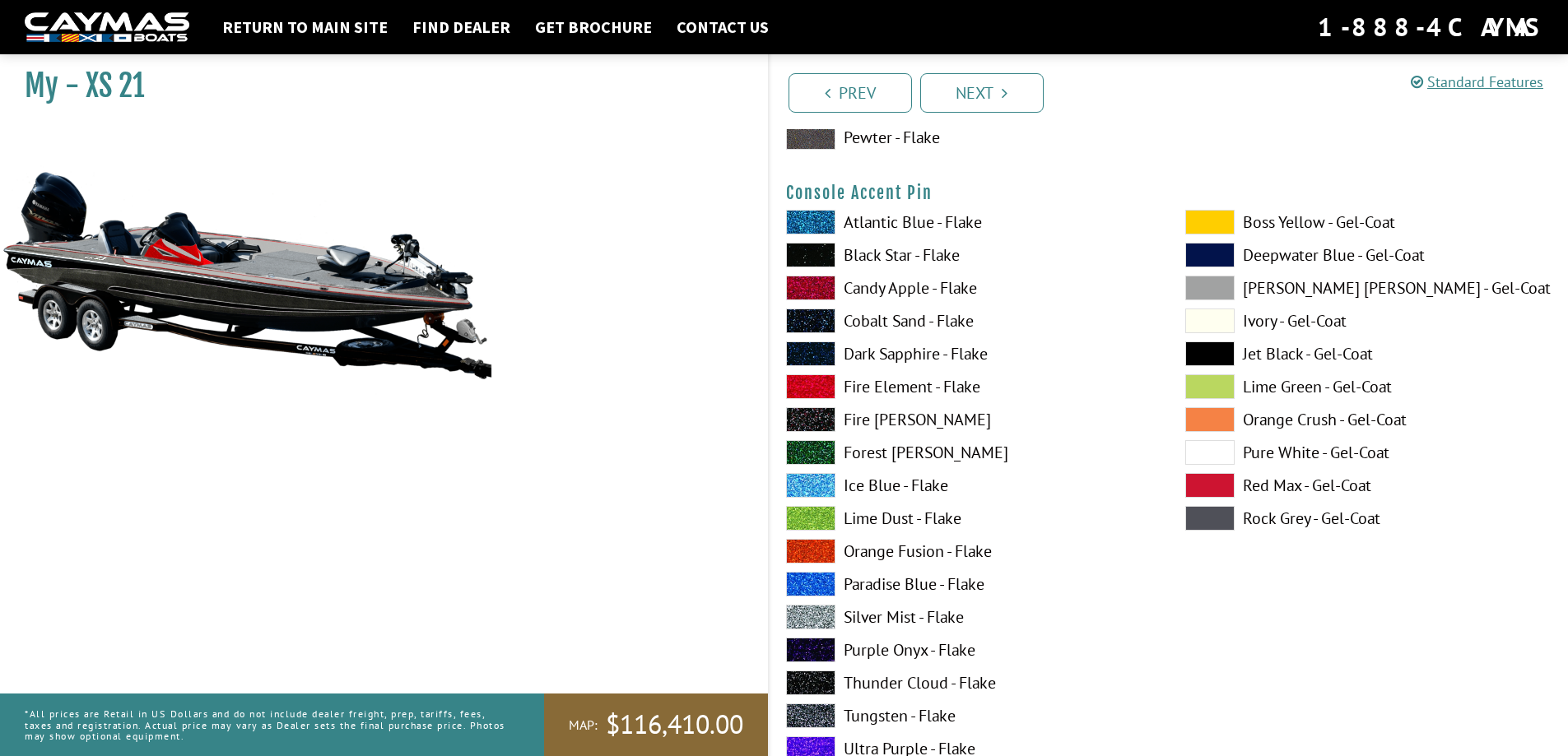
scroll to position [5020, 0]
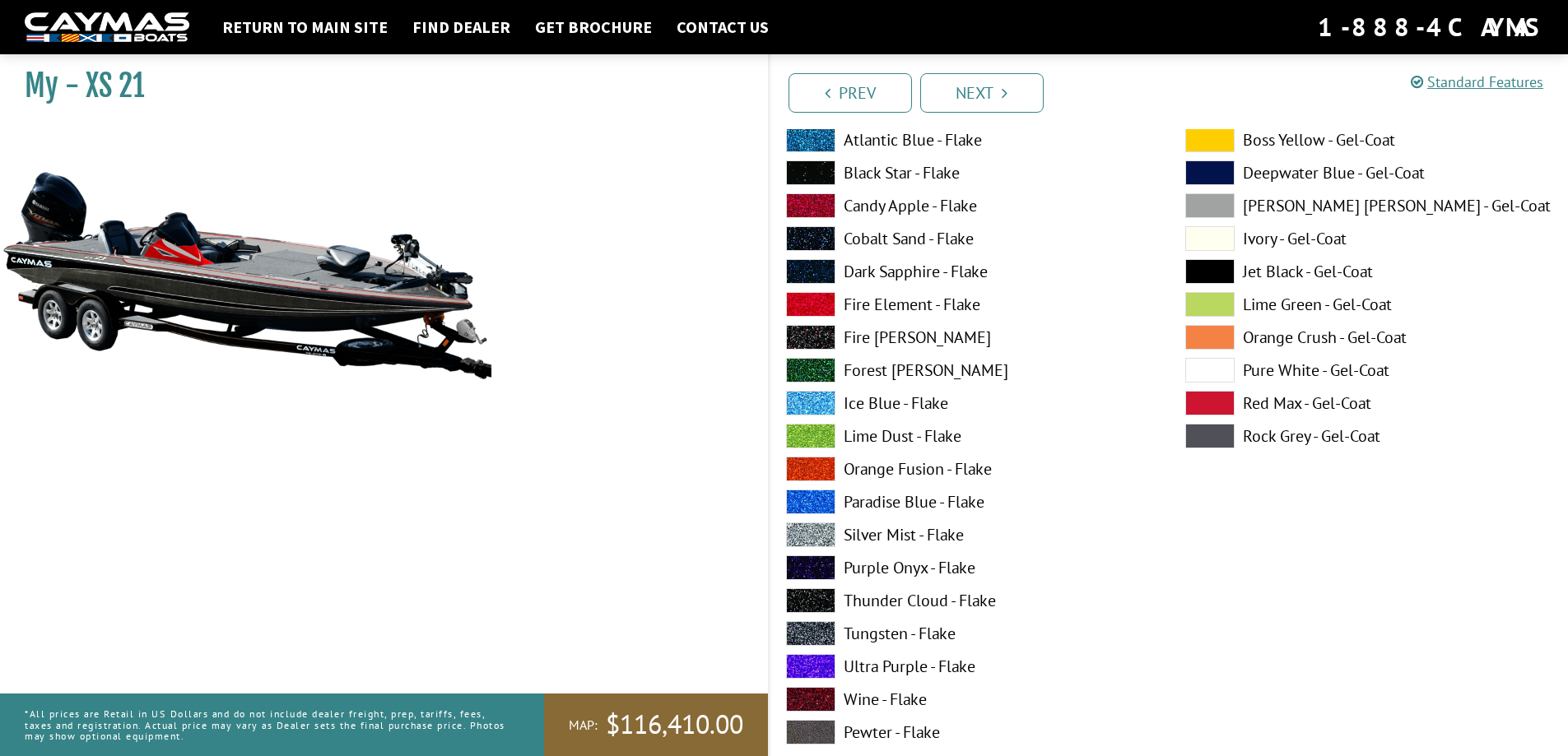
click at [830, 539] on span at bounding box center [811, 535] width 50 height 25
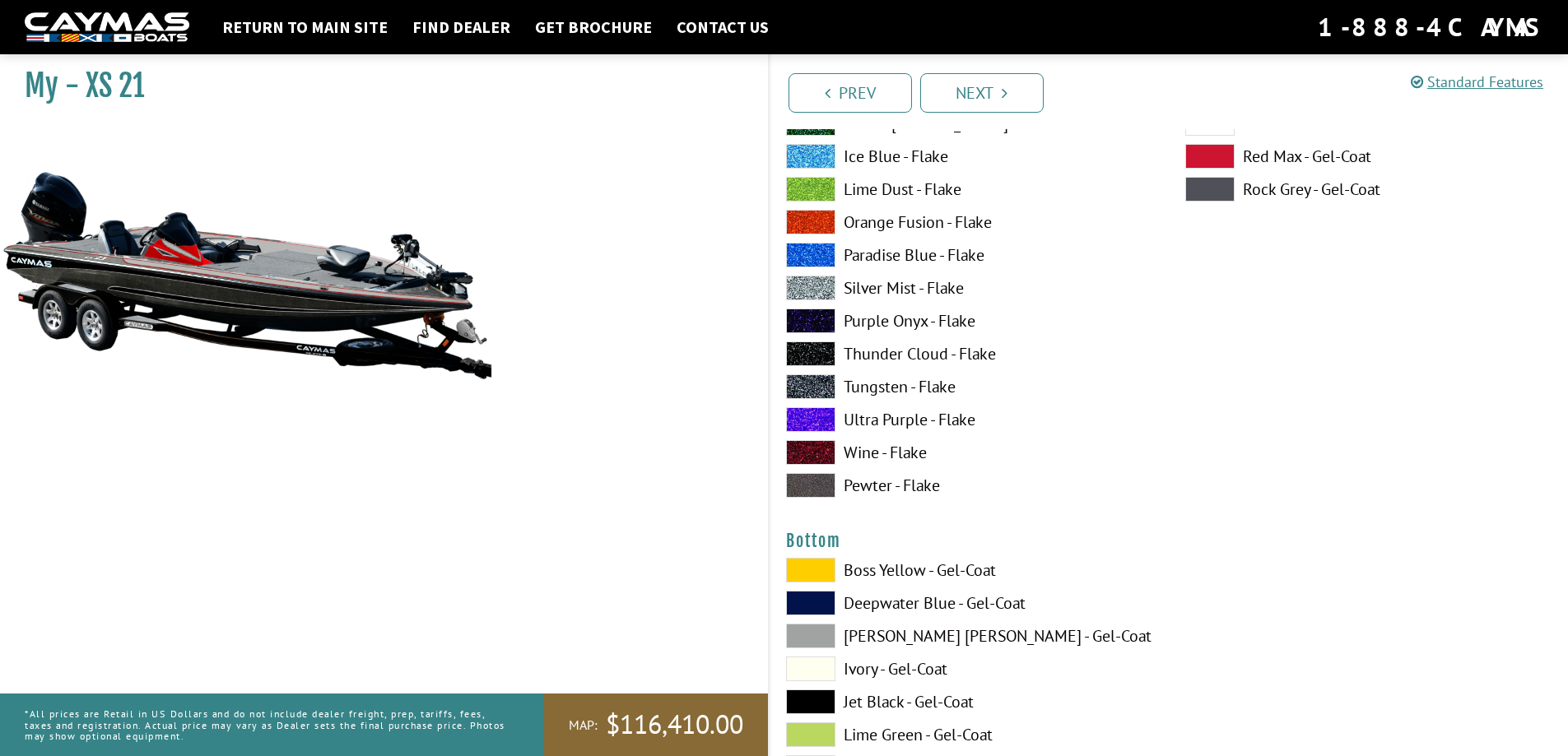
scroll to position [5513, 0]
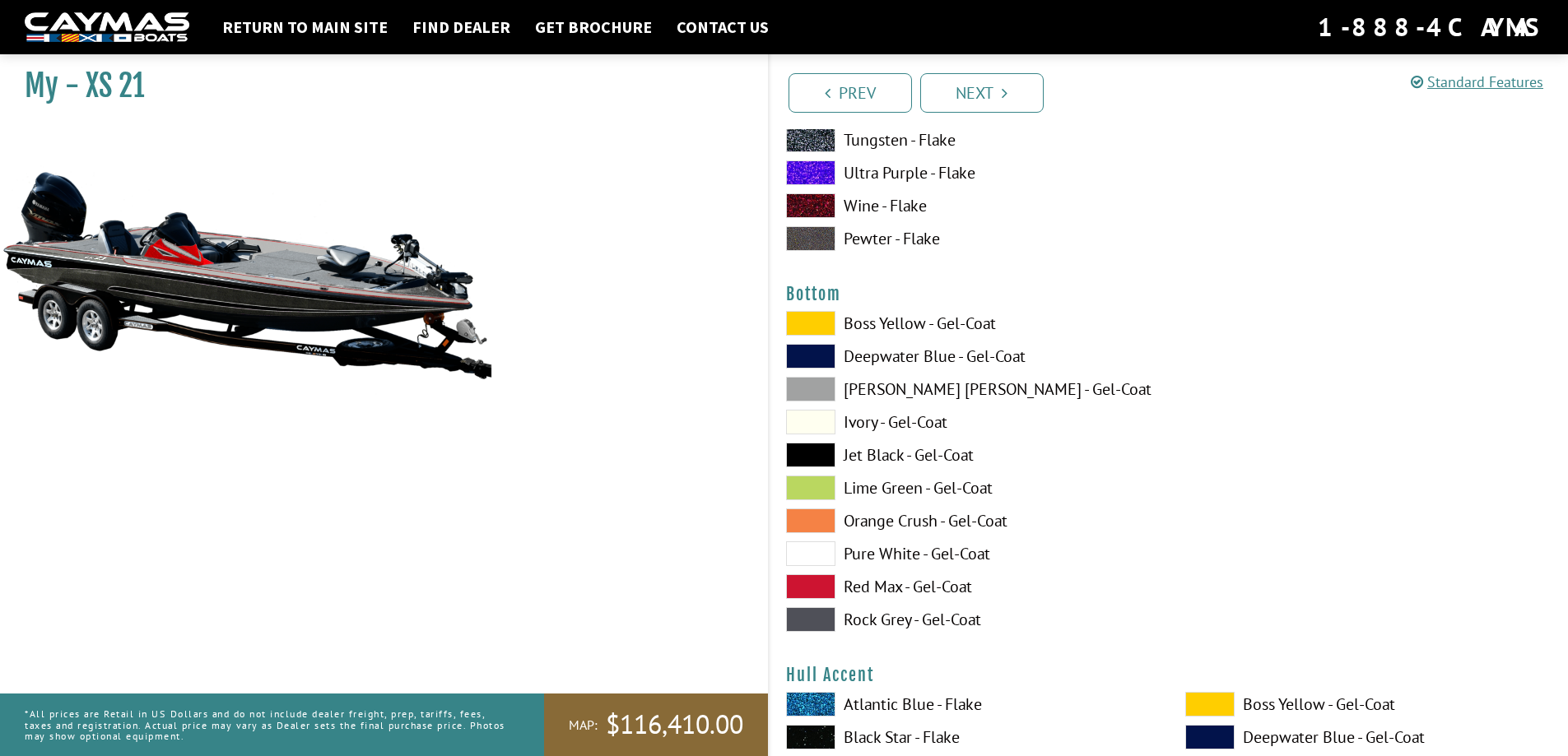
click at [814, 455] on span at bounding box center [811, 455] width 50 height 25
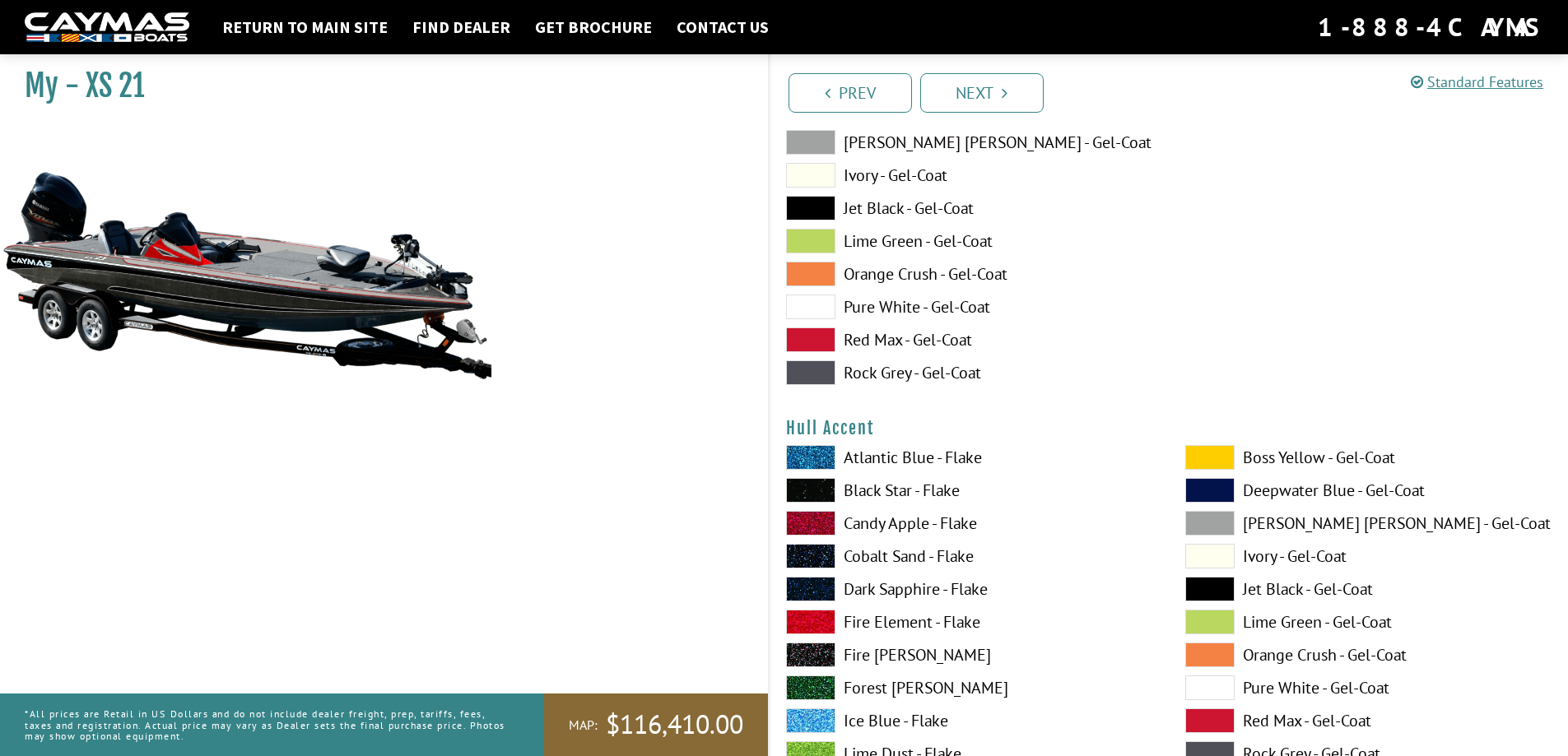
click at [815, 523] on span at bounding box center [811, 523] width 50 height 25
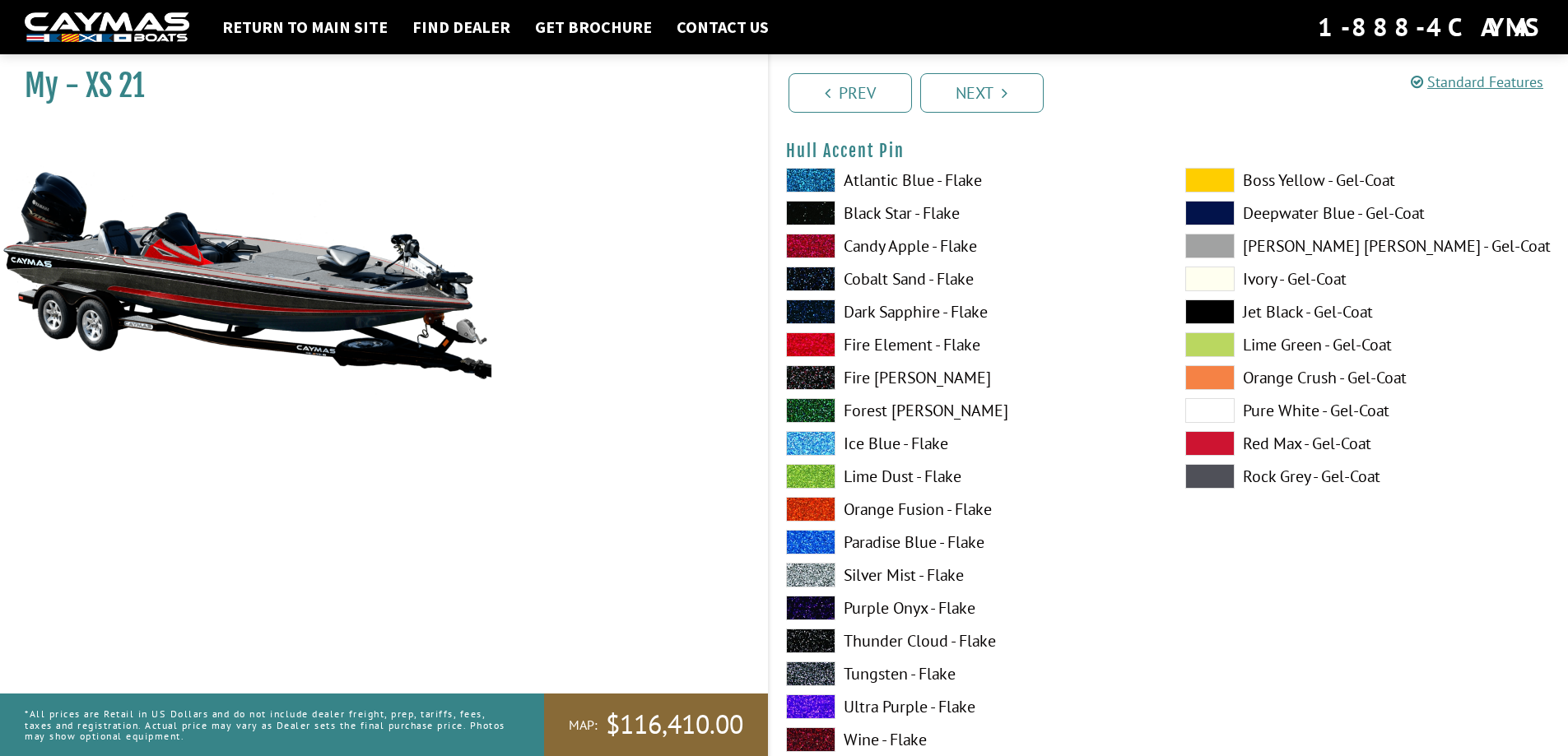
scroll to position [6830, 0]
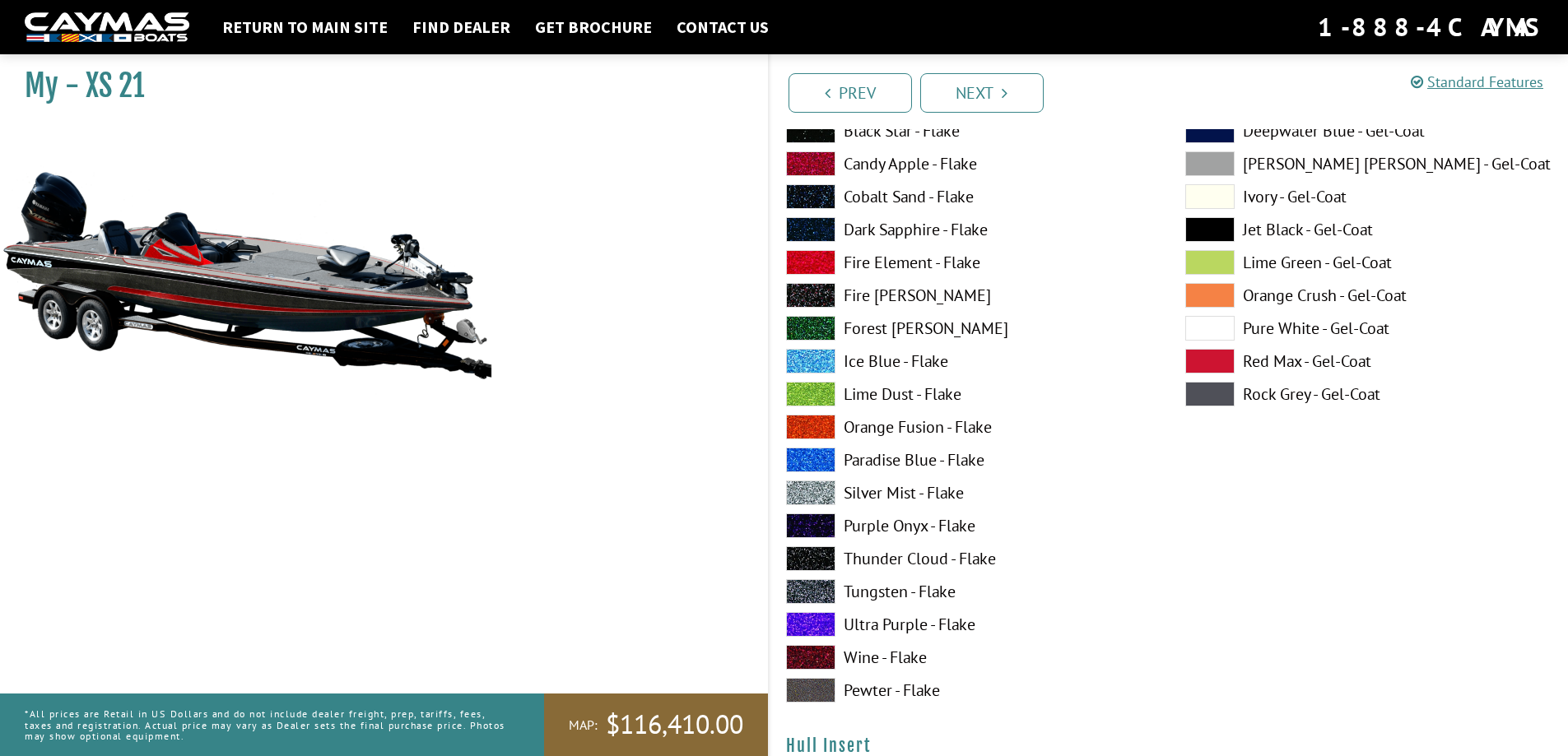
click at [815, 491] on span at bounding box center [811, 493] width 50 height 25
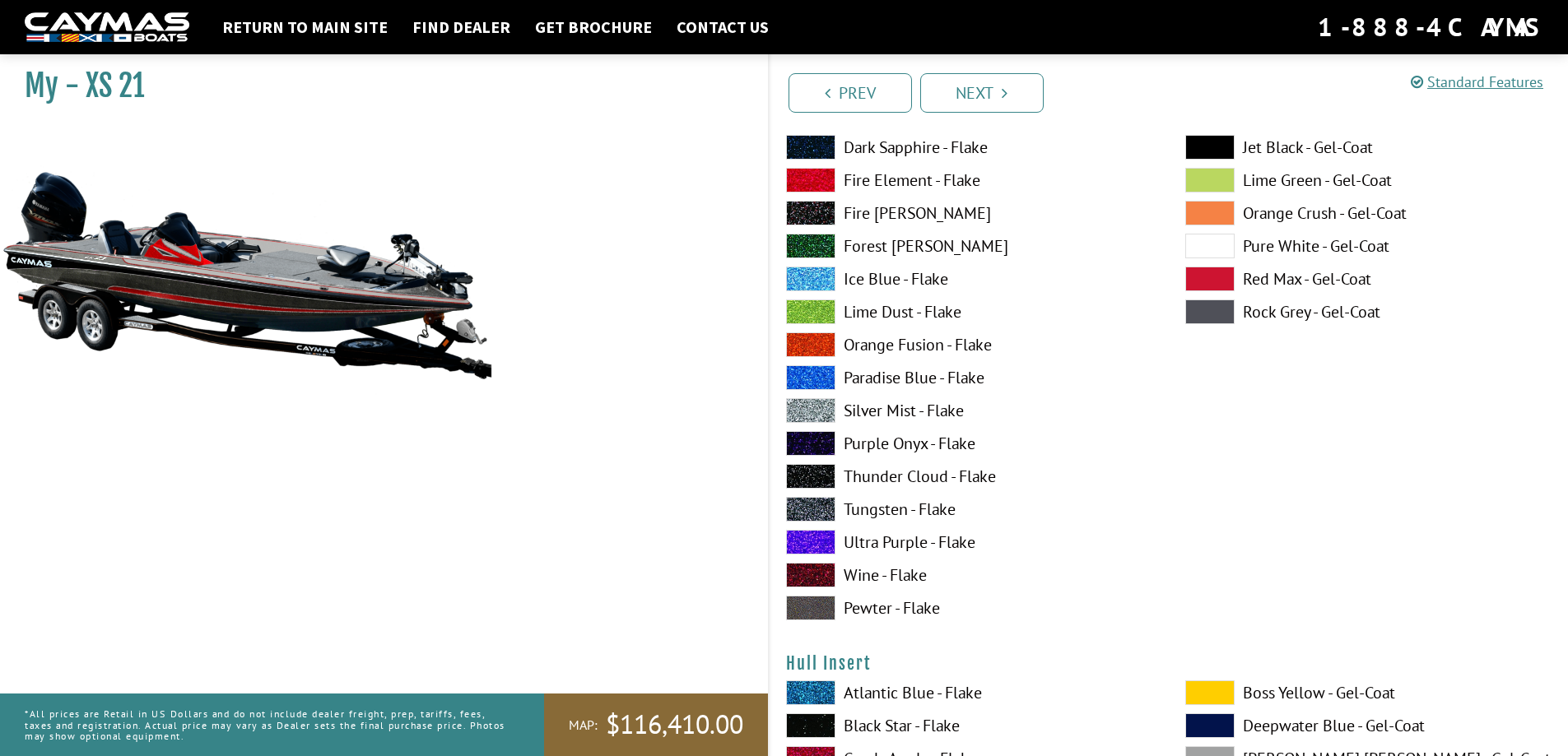
scroll to position [7159, 0]
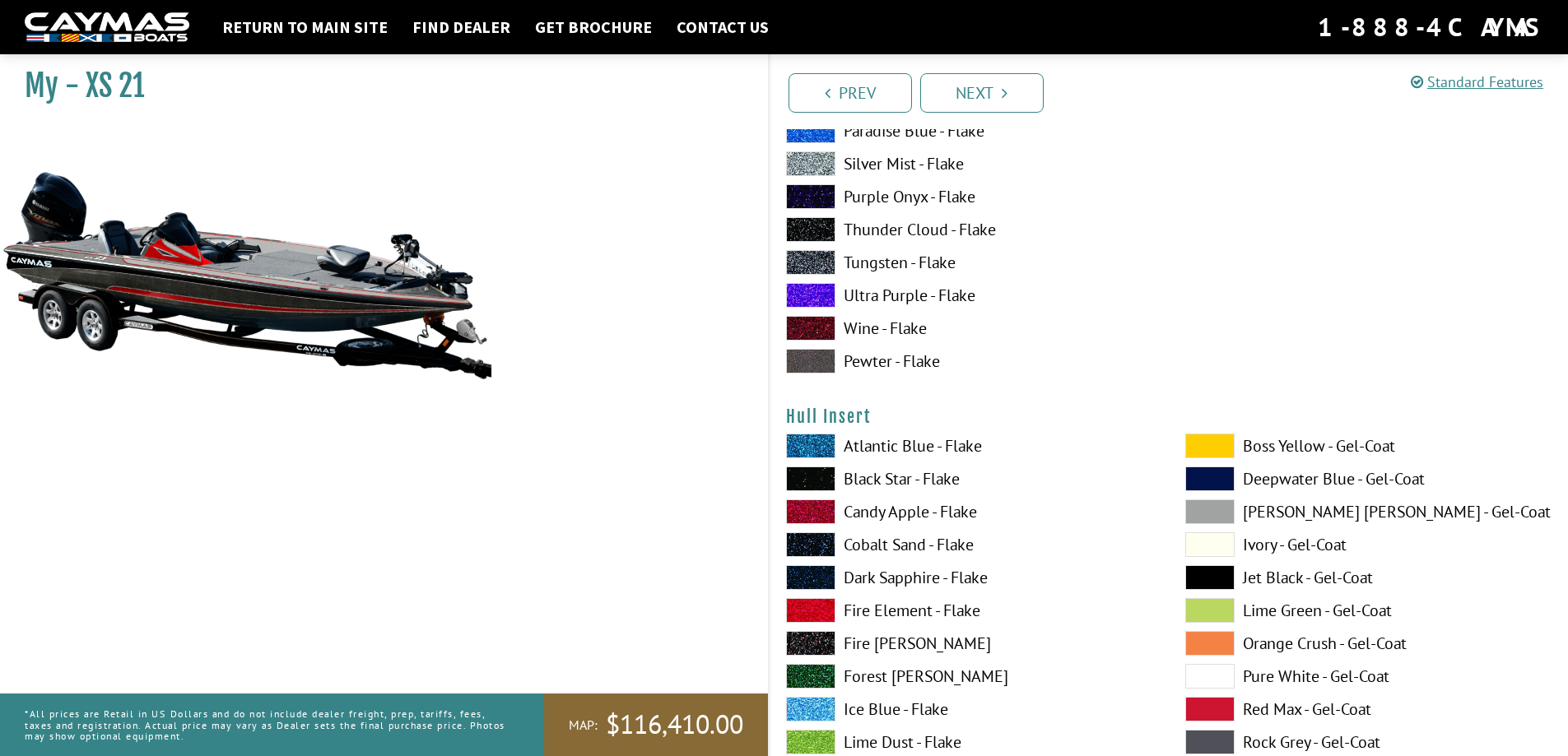
click at [820, 604] on span at bounding box center [811, 611] width 50 height 25
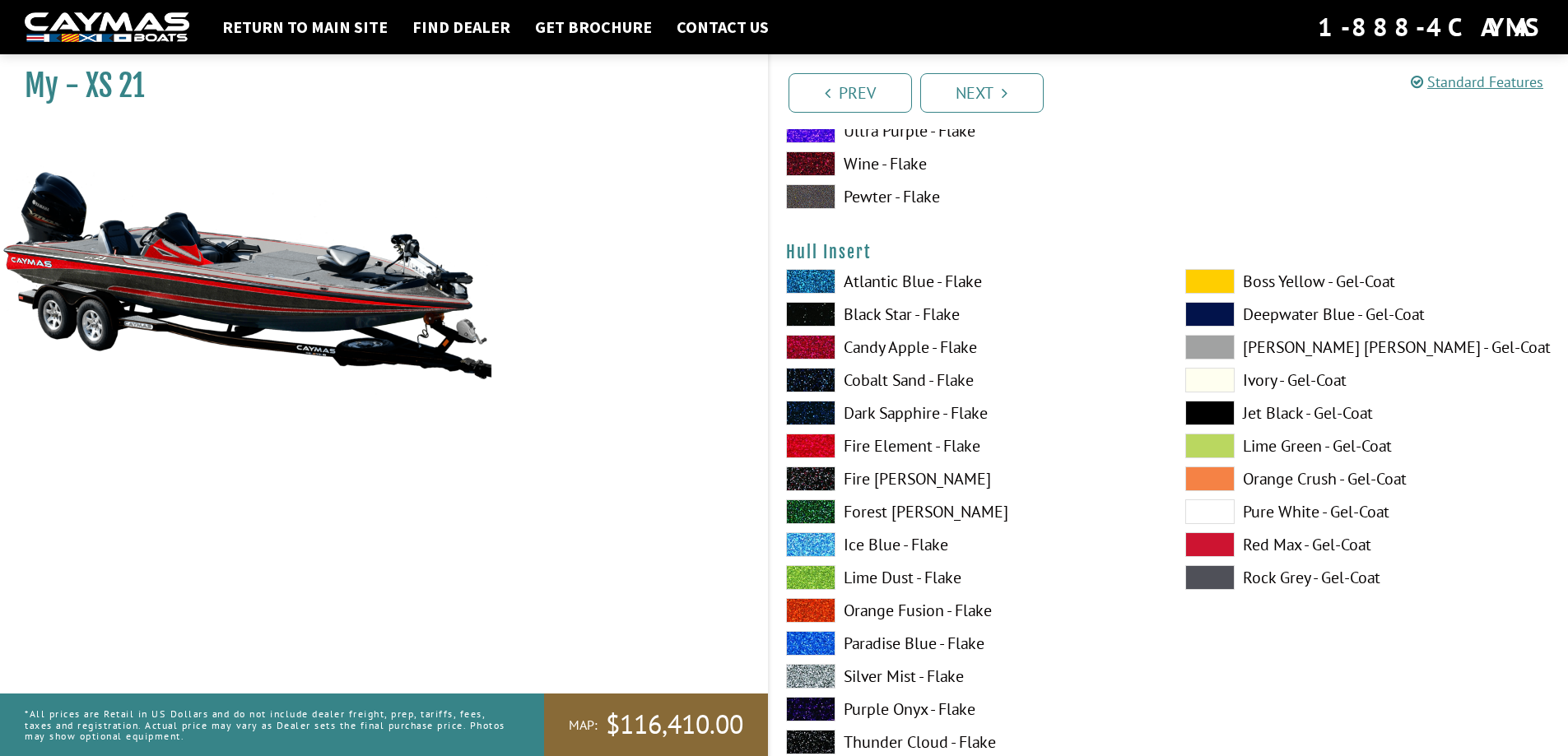
click at [813, 675] on span at bounding box center [811, 676] width 50 height 25
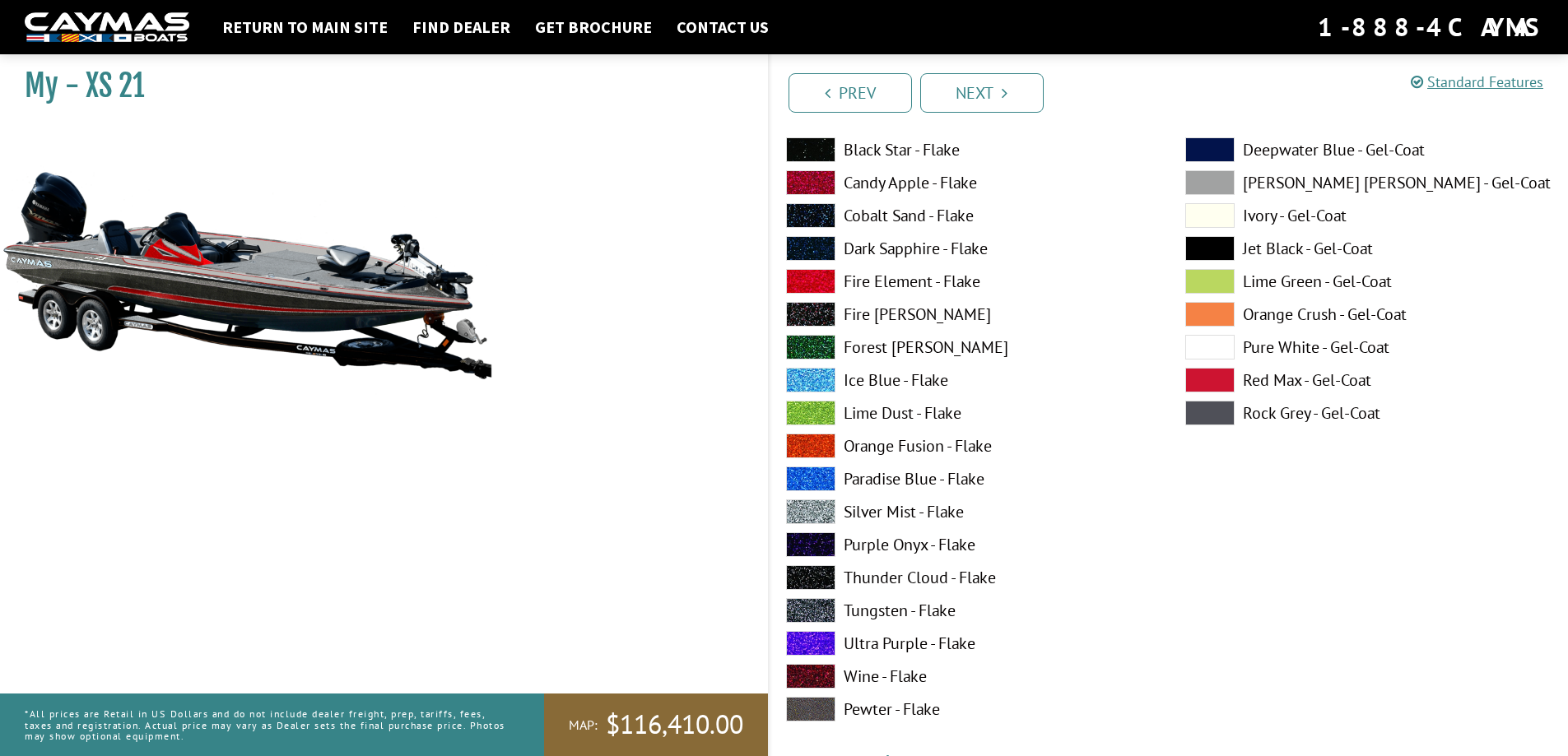
scroll to position [7570, 0]
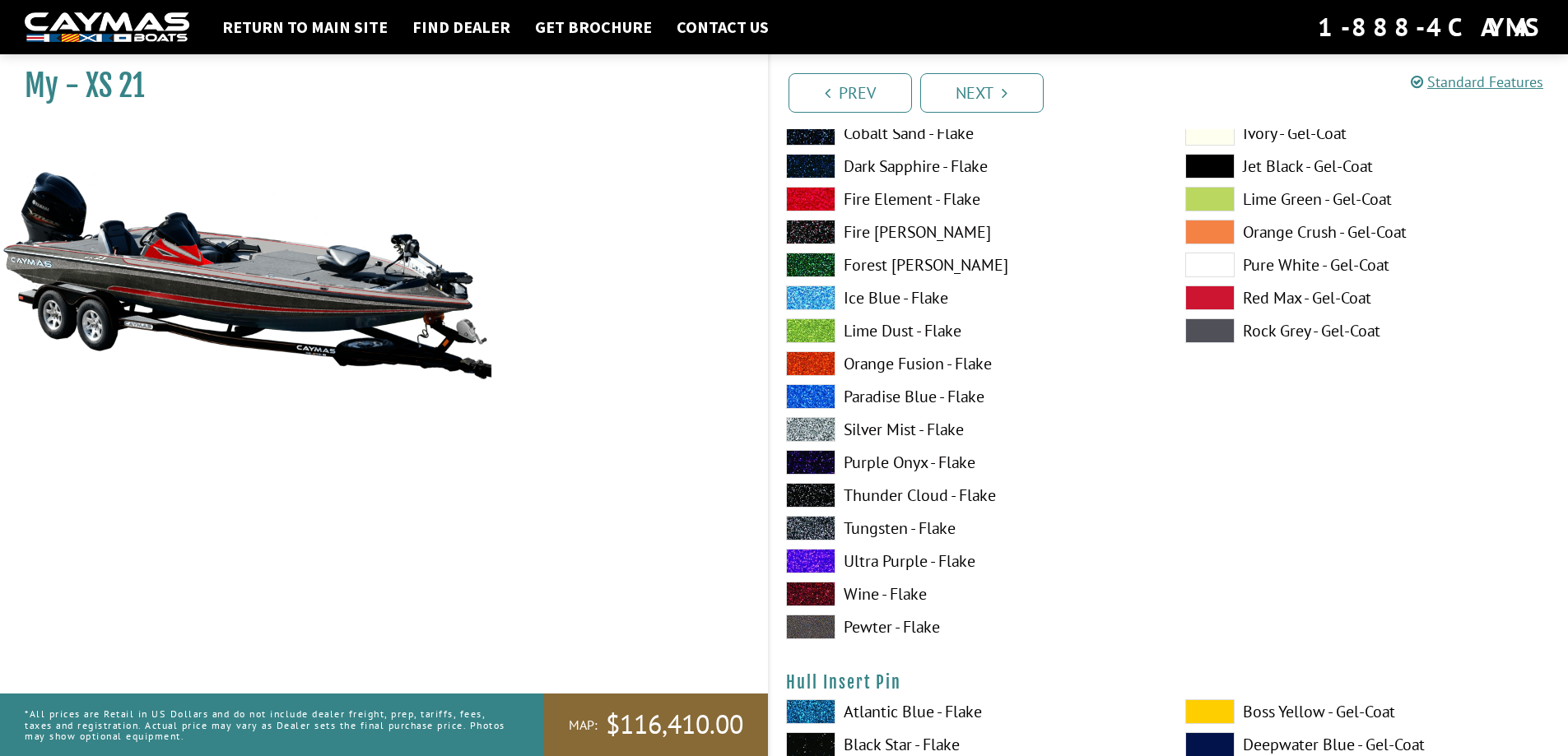
click at [1210, 334] on span at bounding box center [1210, 330] width 50 height 25
click at [823, 428] on span at bounding box center [811, 429] width 50 height 25
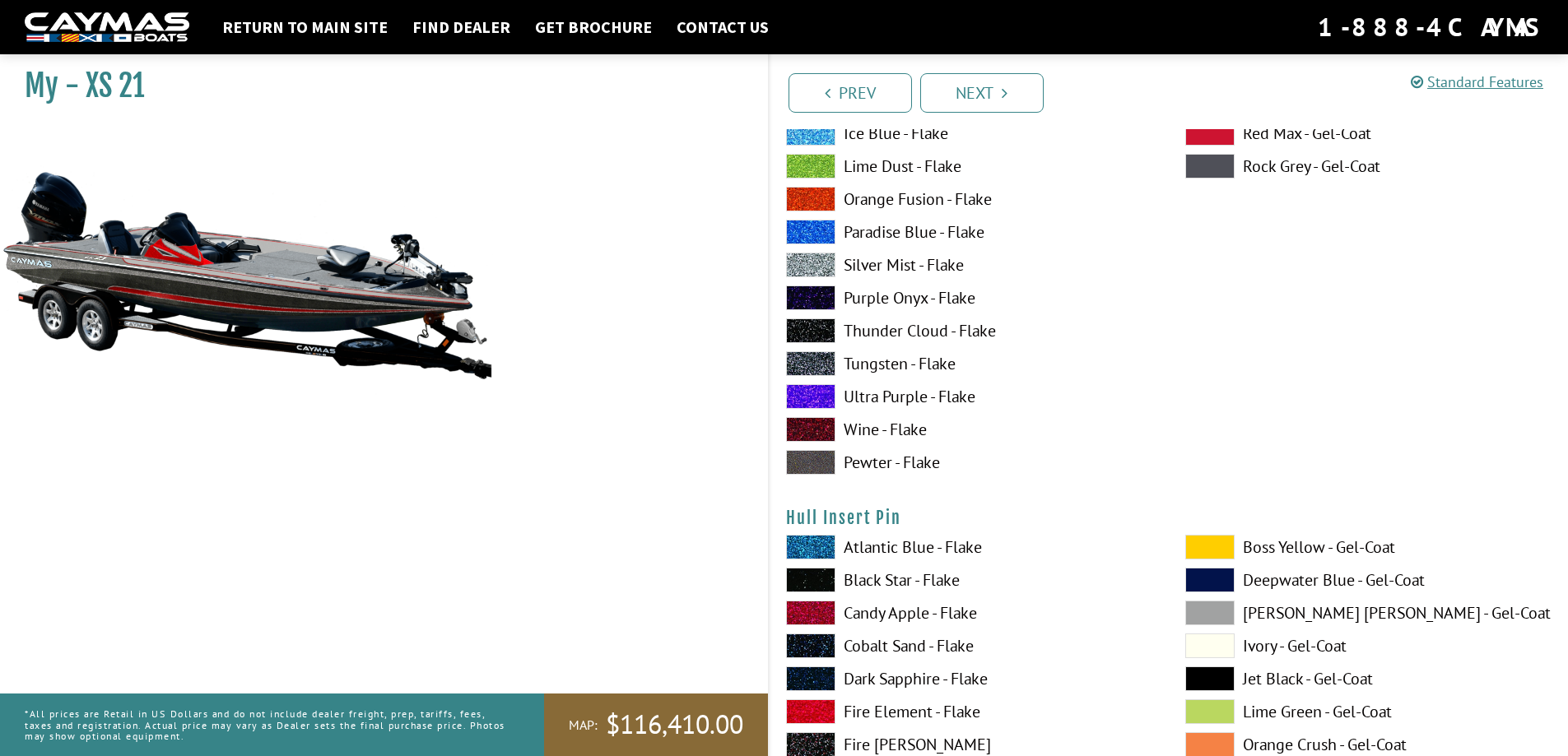
scroll to position [7900, 0]
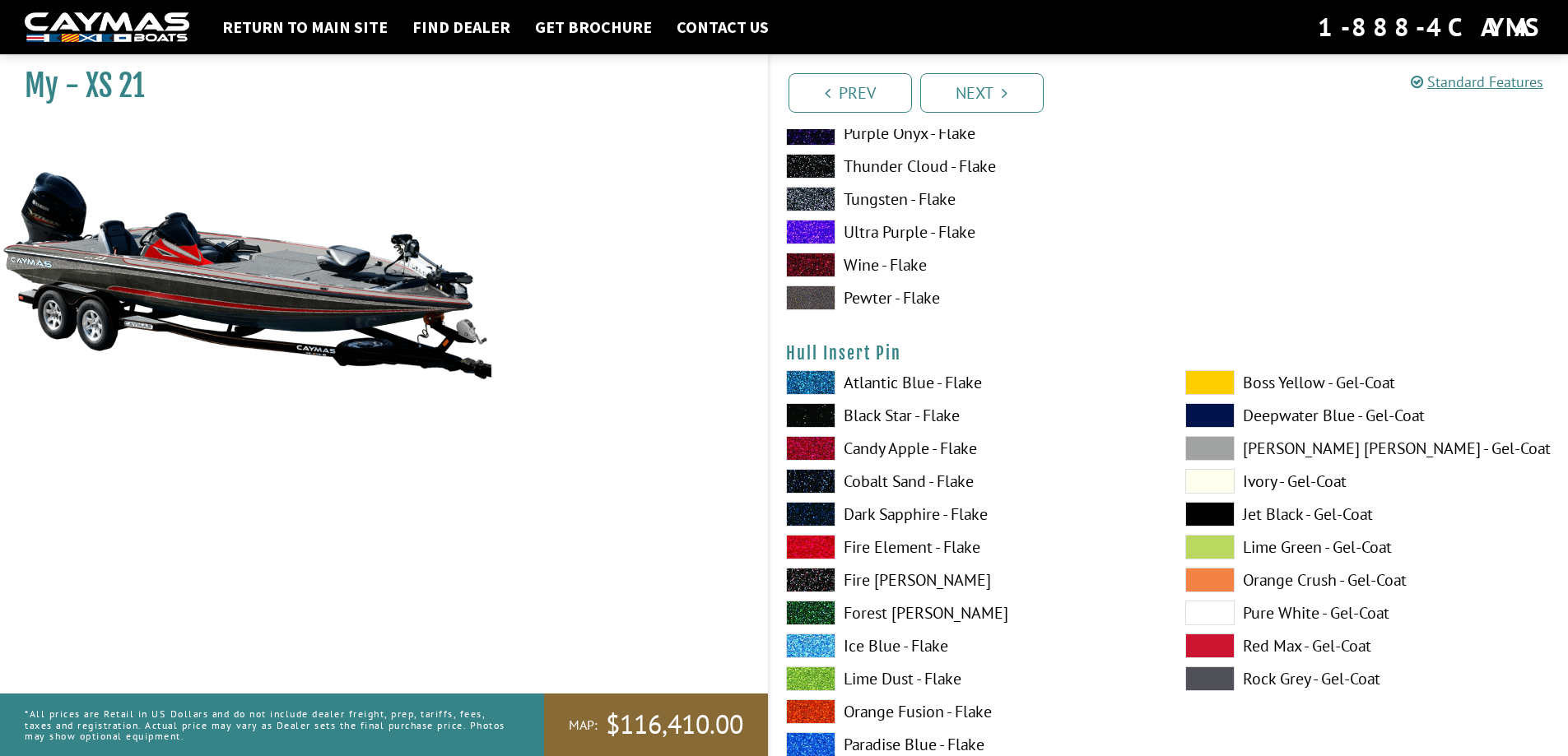
click at [809, 447] on span at bounding box center [811, 448] width 50 height 25
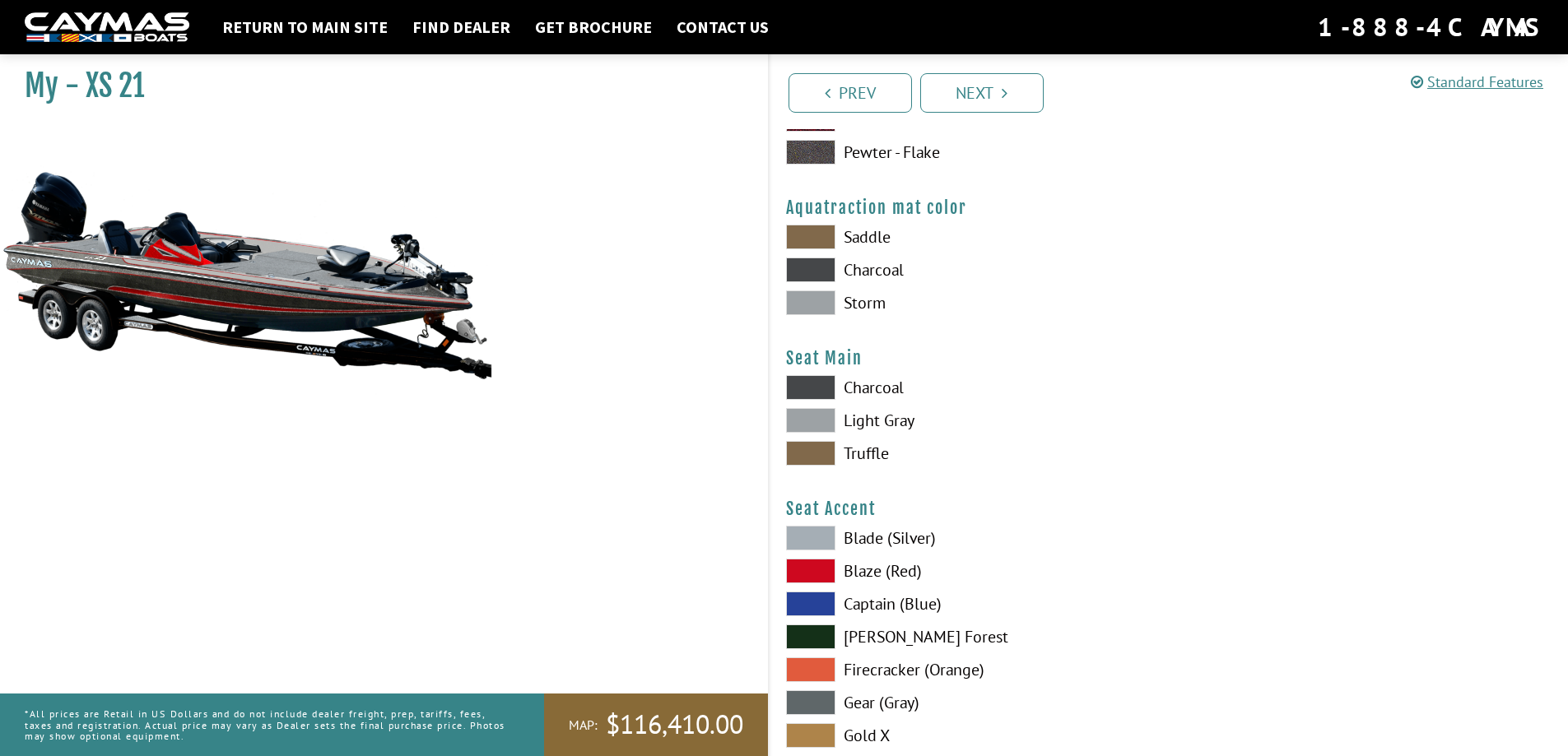
scroll to position [8640, 0]
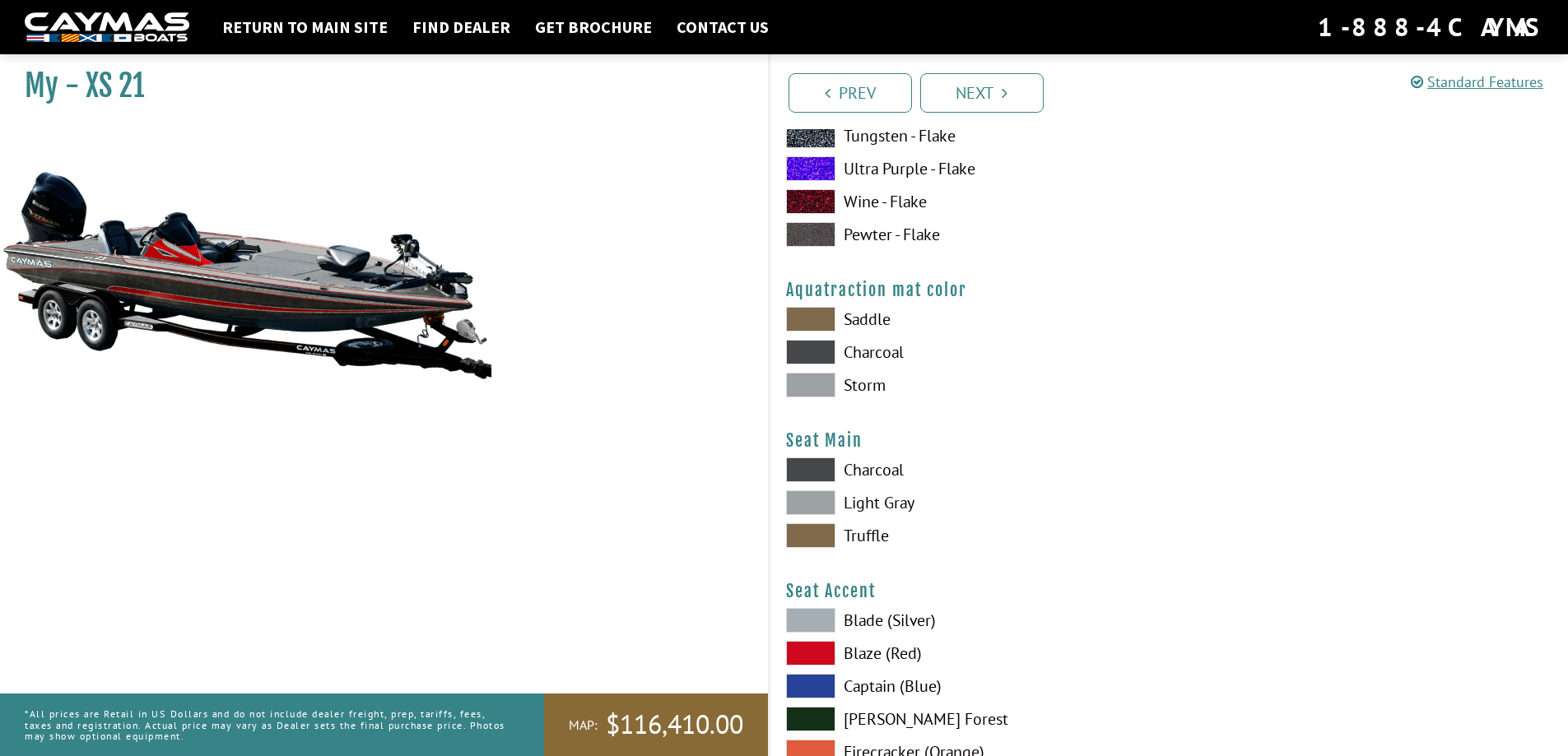
click at [807, 357] on span at bounding box center [811, 351] width 50 height 25
click at [809, 382] on span at bounding box center [811, 385] width 50 height 25
click at [816, 355] on span at bounding box center [811, 351] width 50 height 25
click at [808, 468] on span at bounding box center [811, 470] width 50 height 25
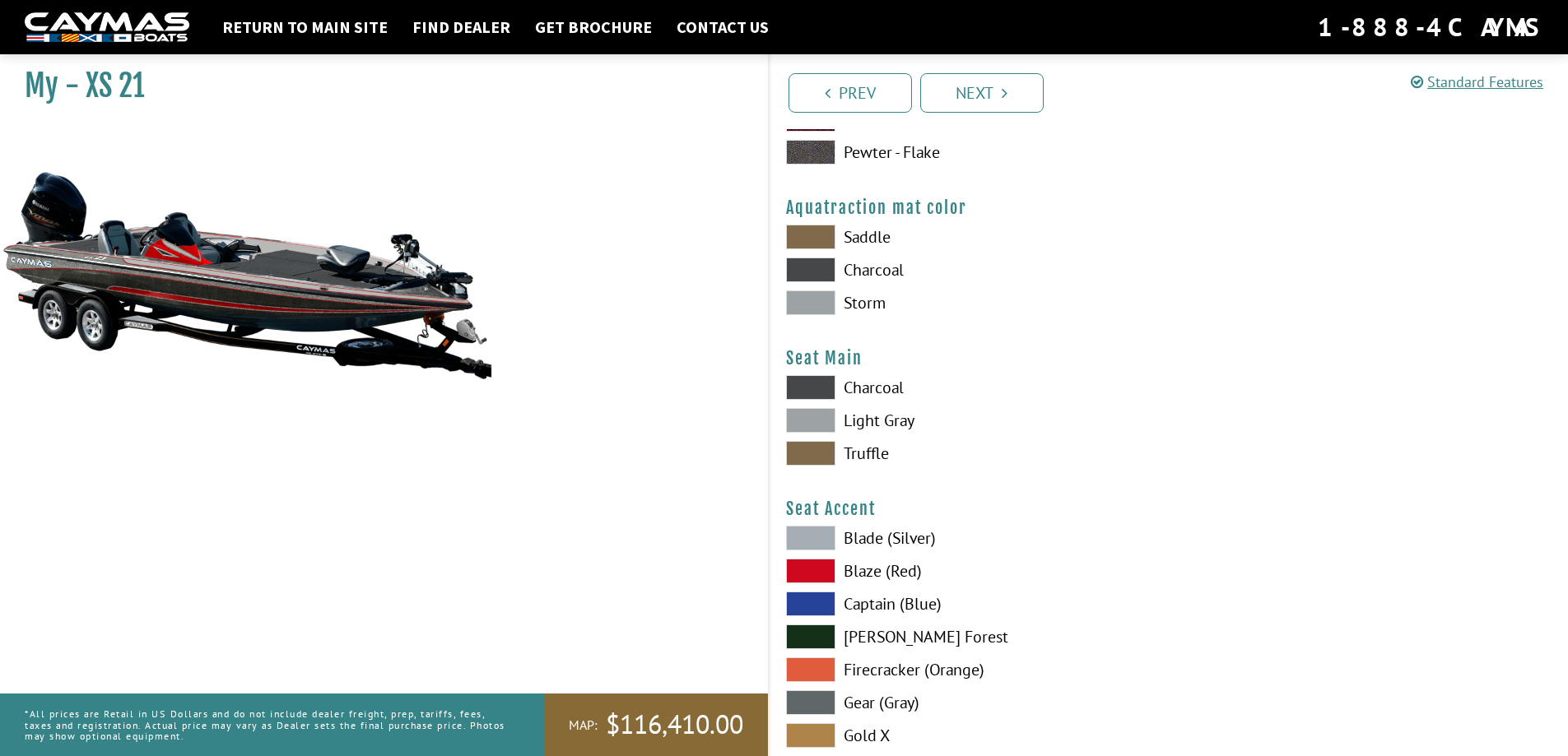
click at [812, 571] on span at bounding box center [811, 570] width 50 height 25
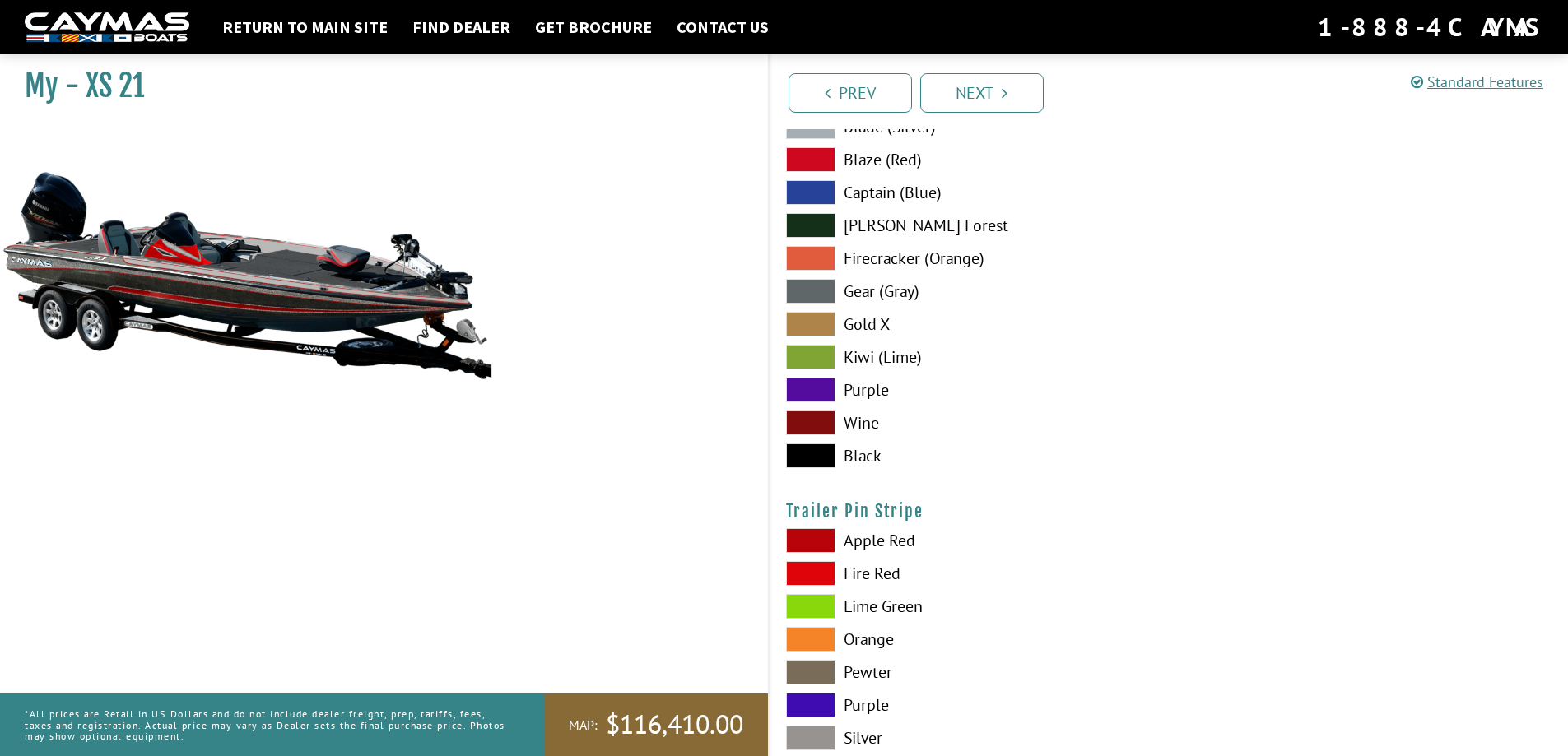
scroll to position [9299, 0]
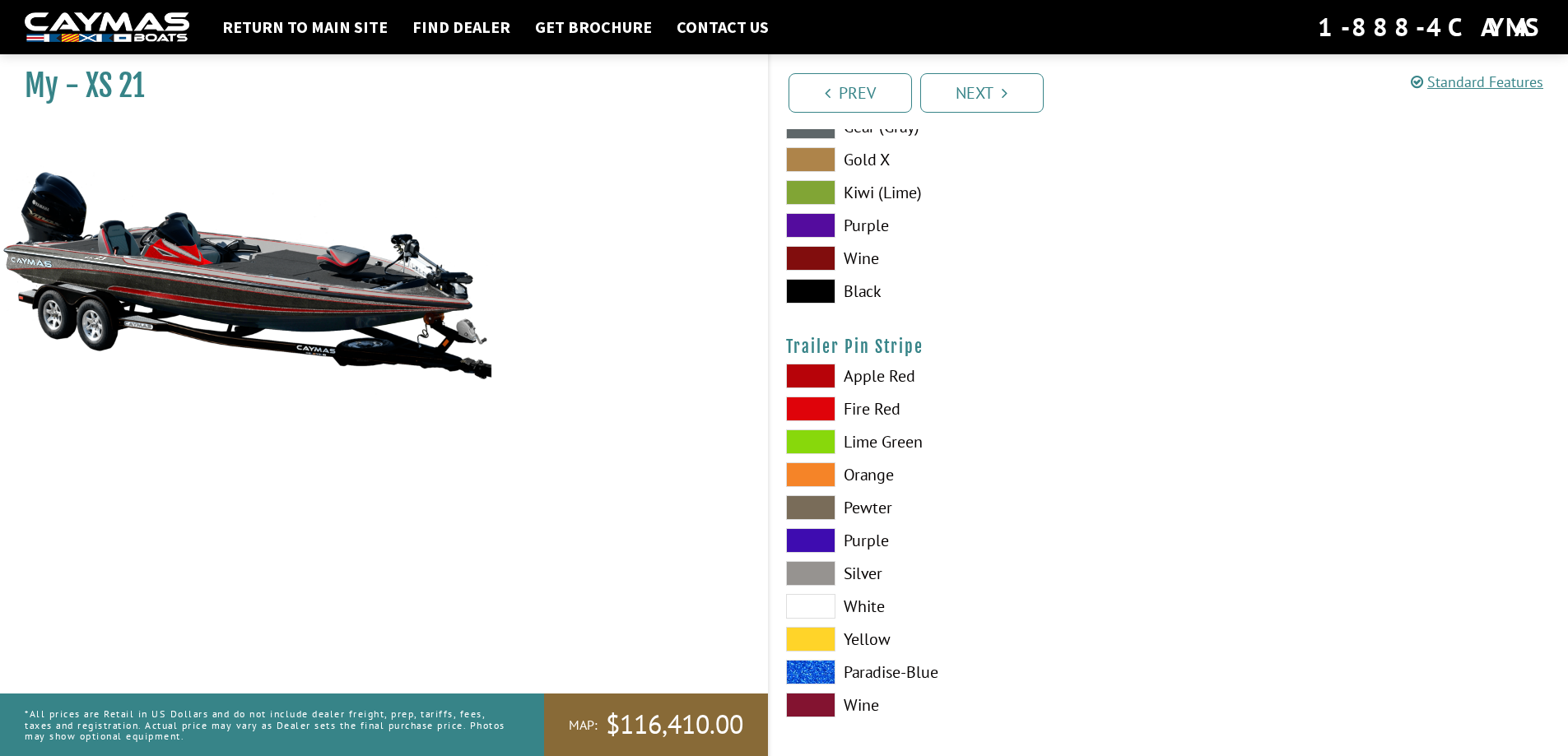
click at [814, 410] on span at bounding box center [811, 409] width 50 height 25
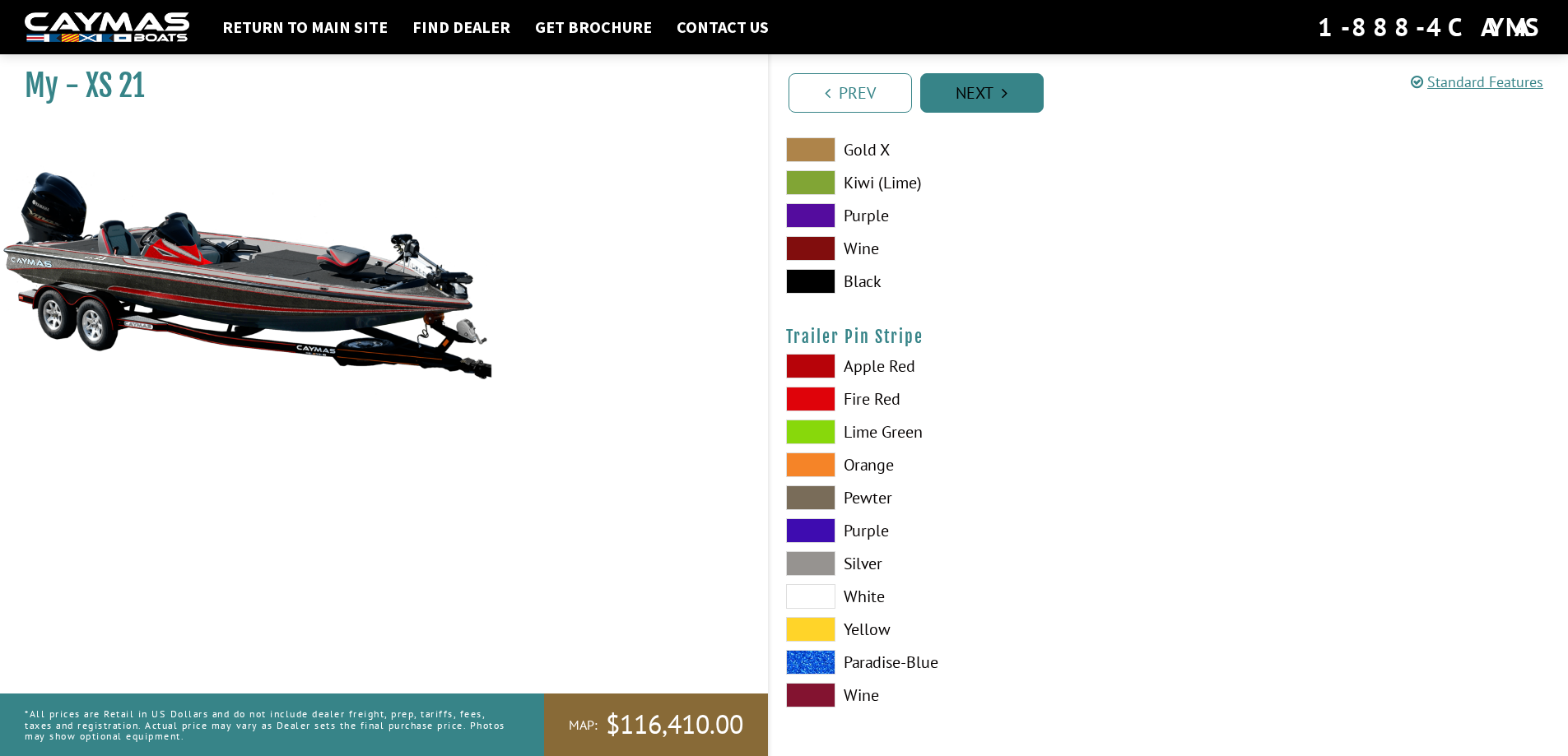
click at [979, 89] on link "Next" at bounding box center [982, 93] width 123 height 39
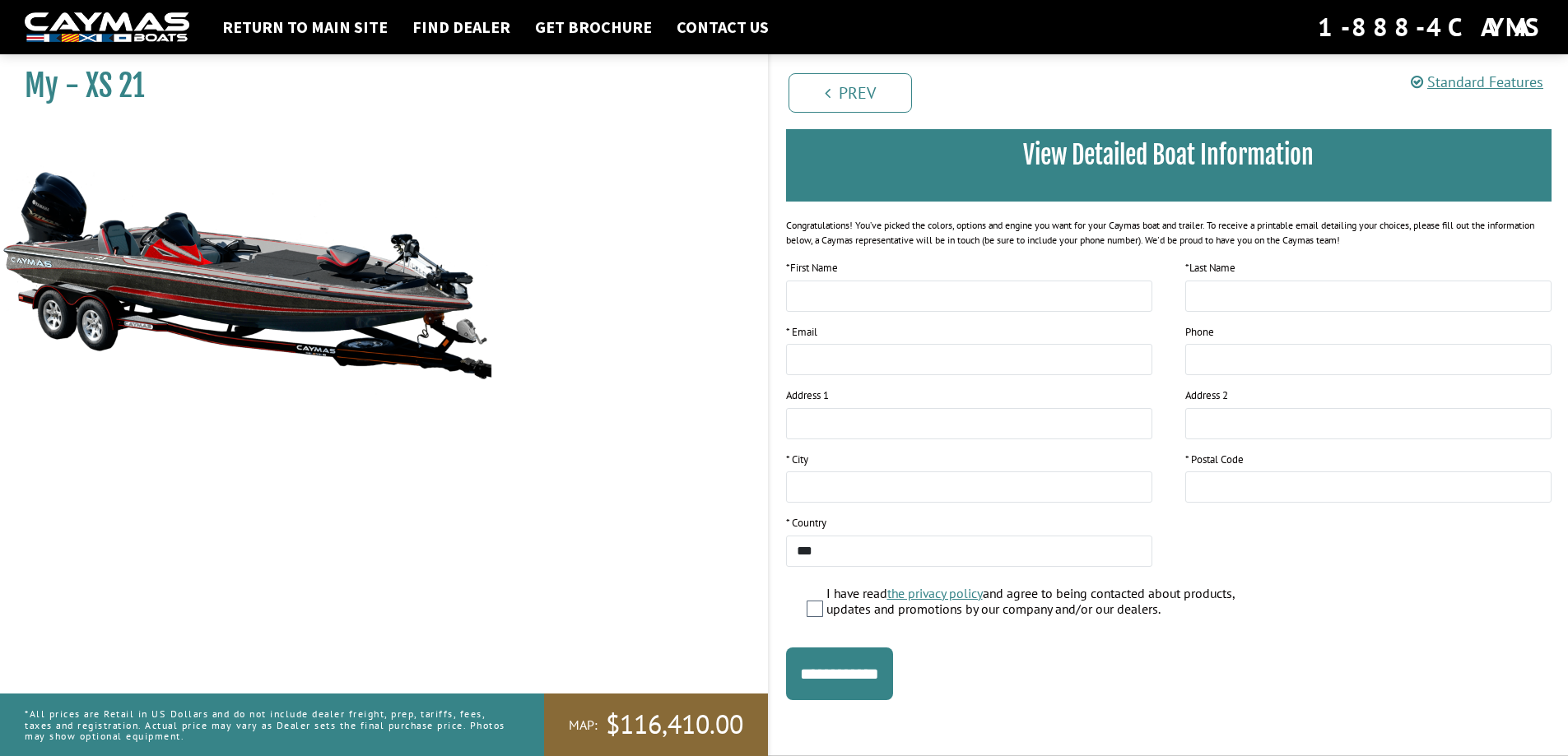
scroll to position [0, 0]
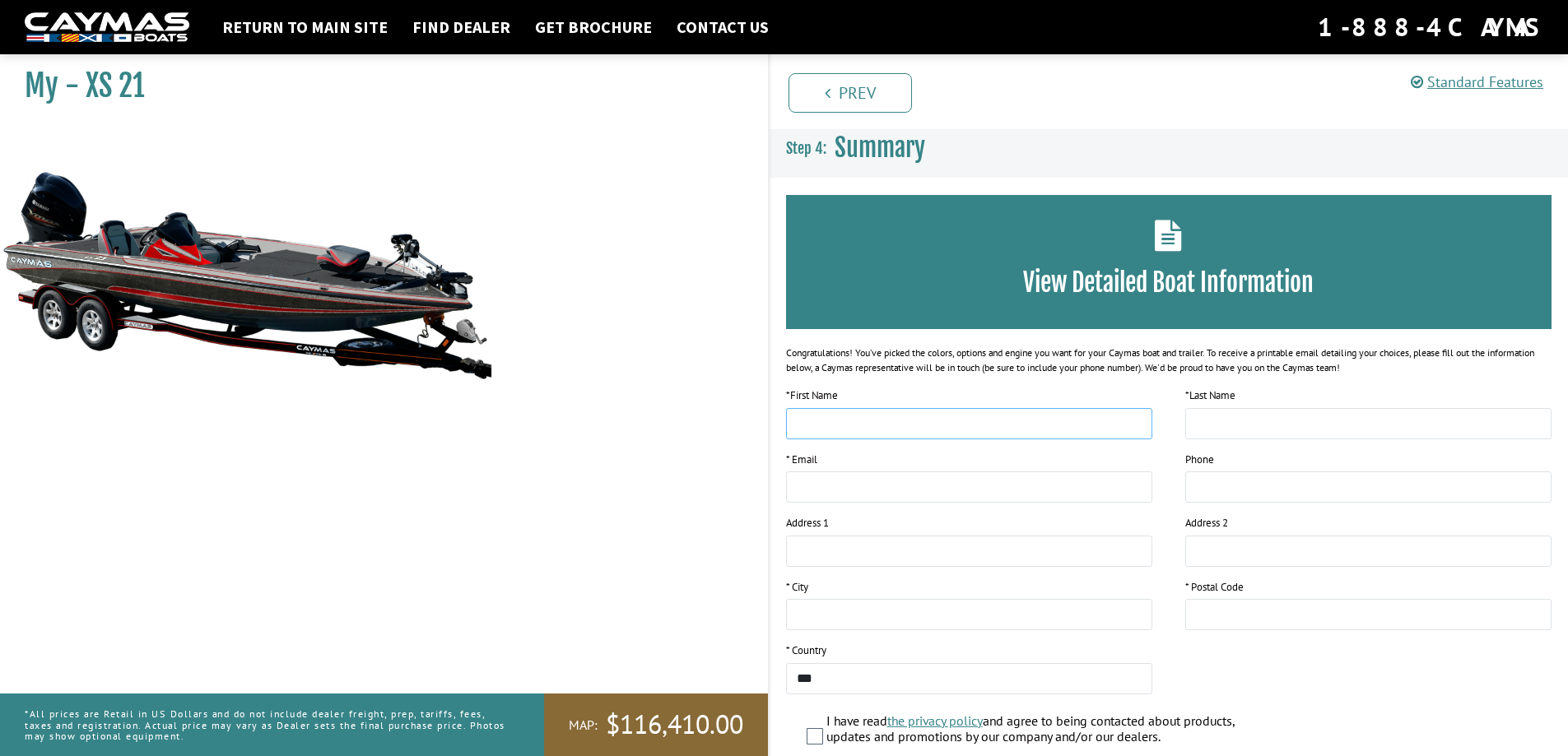
click at [862, 426] on input "text" at bounding box center [969, 423] width 366 height 32
click at [863, 425] on input "text" at bounding box center [969, 423] width 366 height 32
click at [866, 422] on input "text" at bounding box center [969, 423] width 366 height 32
type input "****"
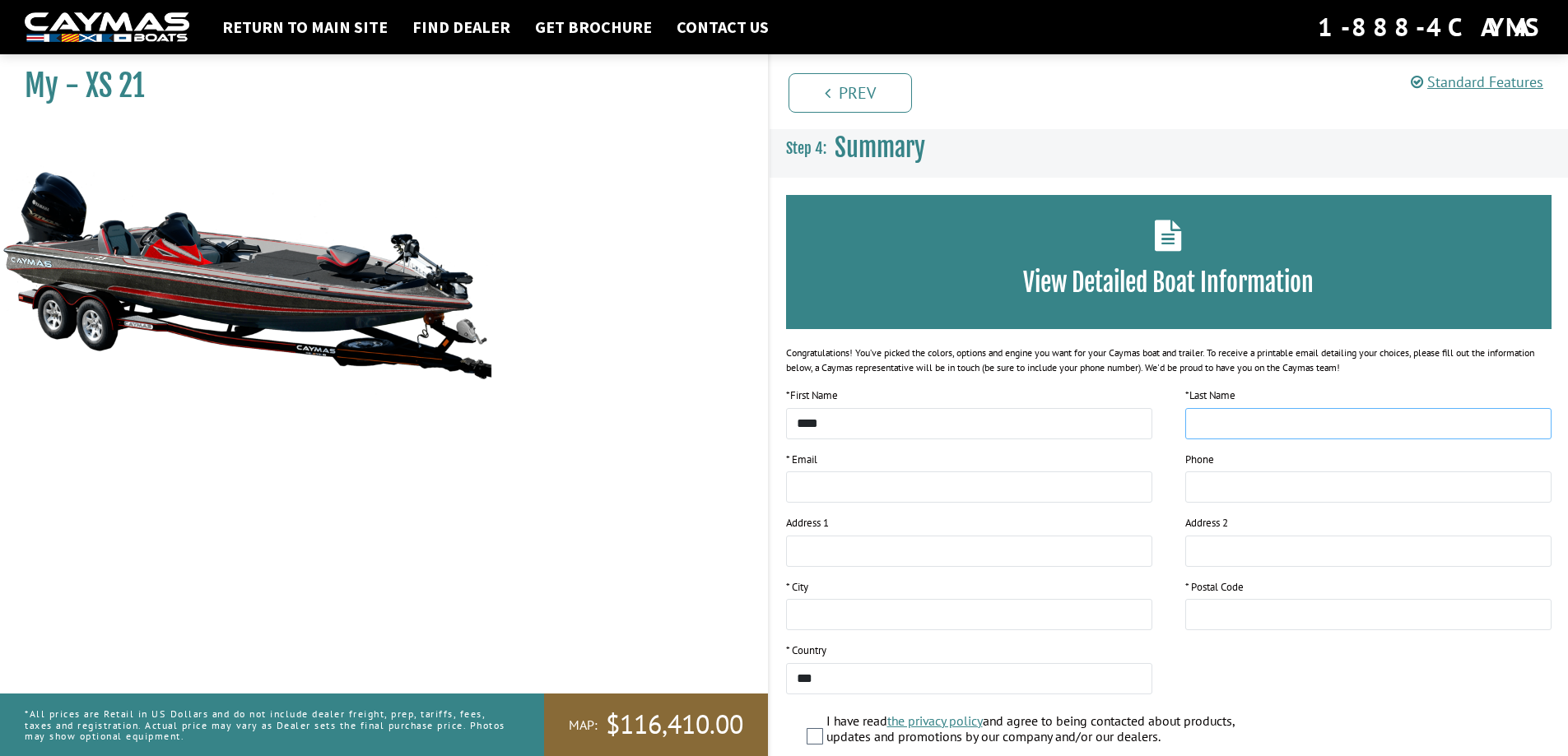
click at [1316, 426] on input "text" at bounding box center [1369, 423] width 366 height 32
click at [227, 297] on img at bounding box center [246, 275] width 494 height 299
click at [225, 286] on img at bounding box center [246, 275] width 494 height 299
click at [227, 285] on img at bounding box center [246, 275] width 494 height 299
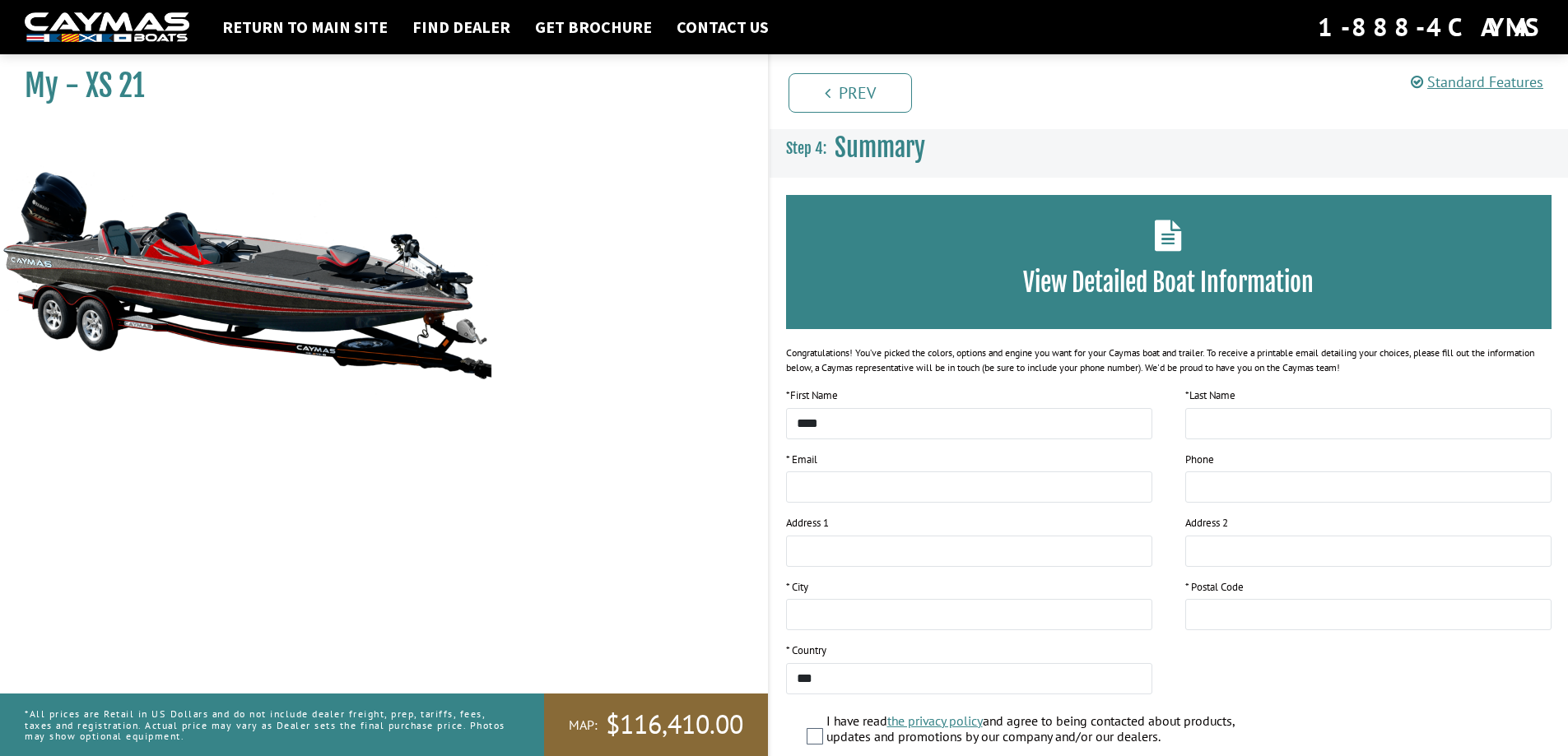
click at [231, 281] on img at bounding box center [246, 275] width 494 height 299
